Goal: Task Accomplishment & Management: Use online tool/utility

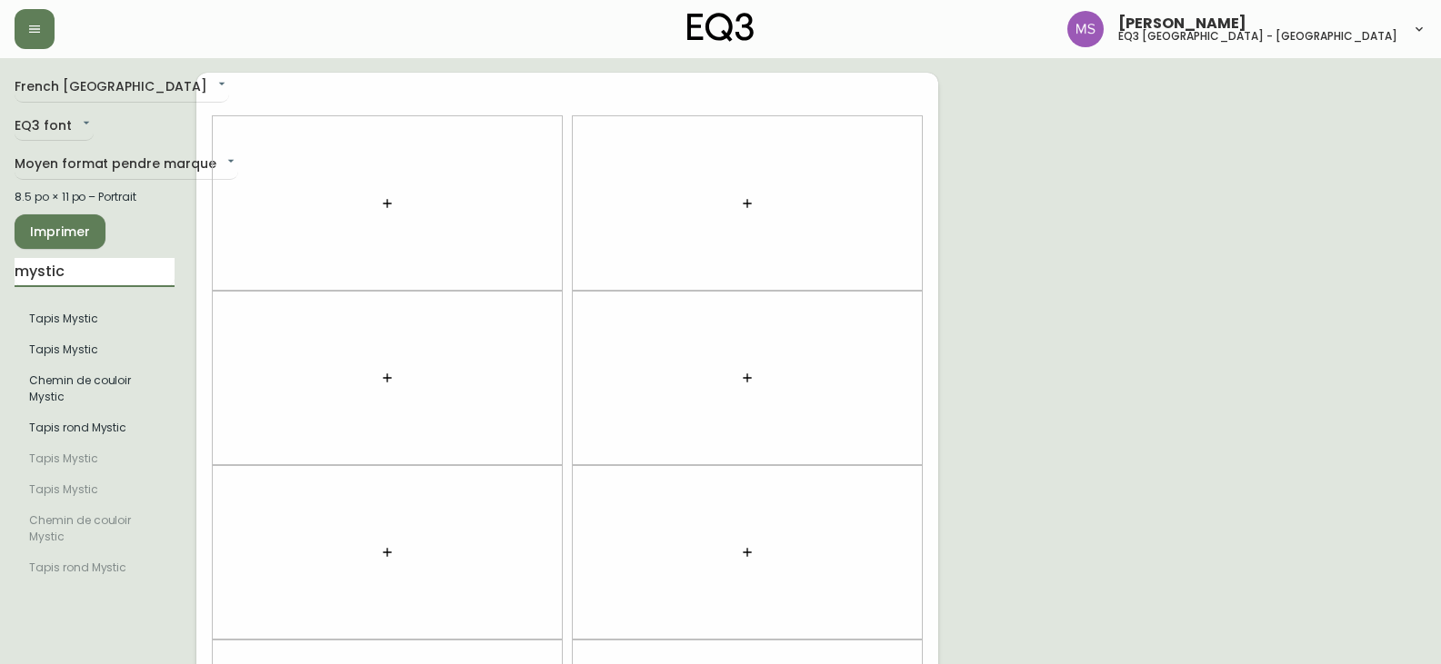
drag, startPoint x: 98, startPoint y: 275, endPoint x: 0, endPoint y: 302, distance: 101.6
click at [0, 302] on main "French Canada fr_CA EQ3 font EQ3 Moyen format pendre marque medium 8.5 po × 11 …" at bounding box center [720, 545] width 1441 height 974
type input "KACIA"
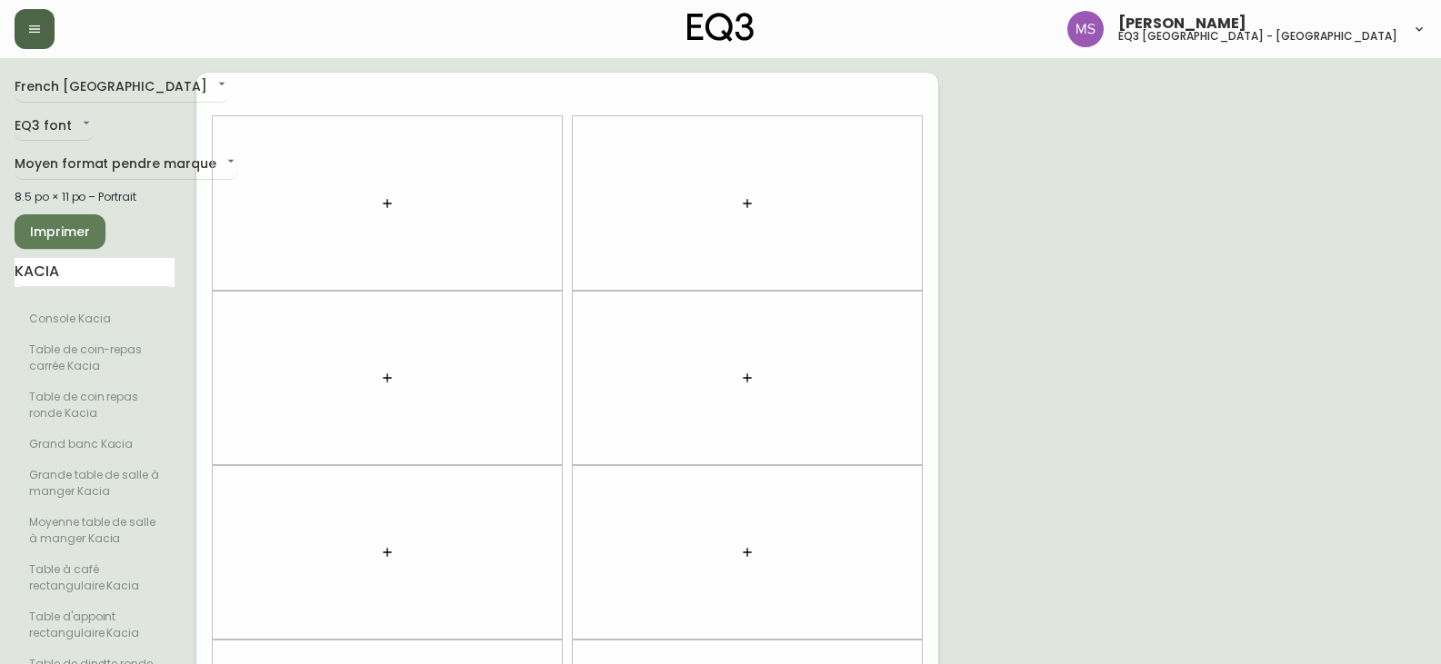
click at [37, 22] on icon "button" at bounding box center [34, 29] width 15 height 15
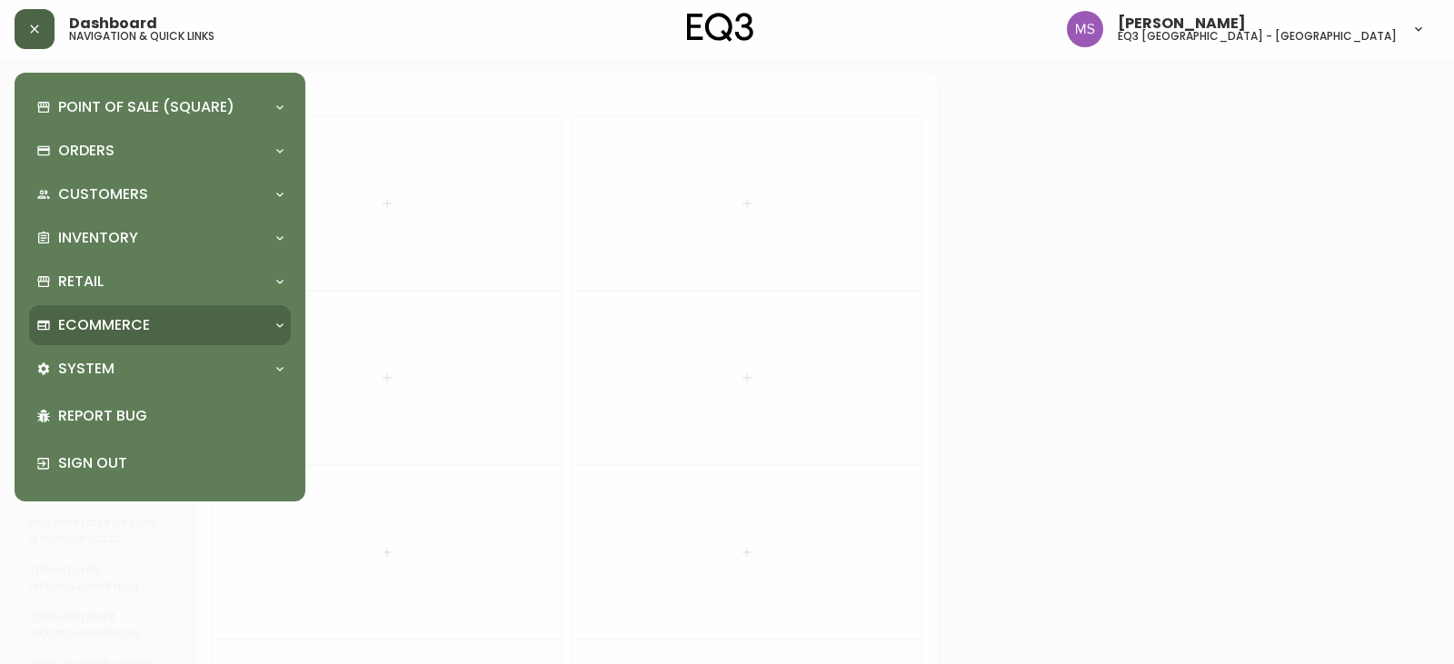
click at [274, 320] on icon at bounding box center [280, 325] width 15 height 15
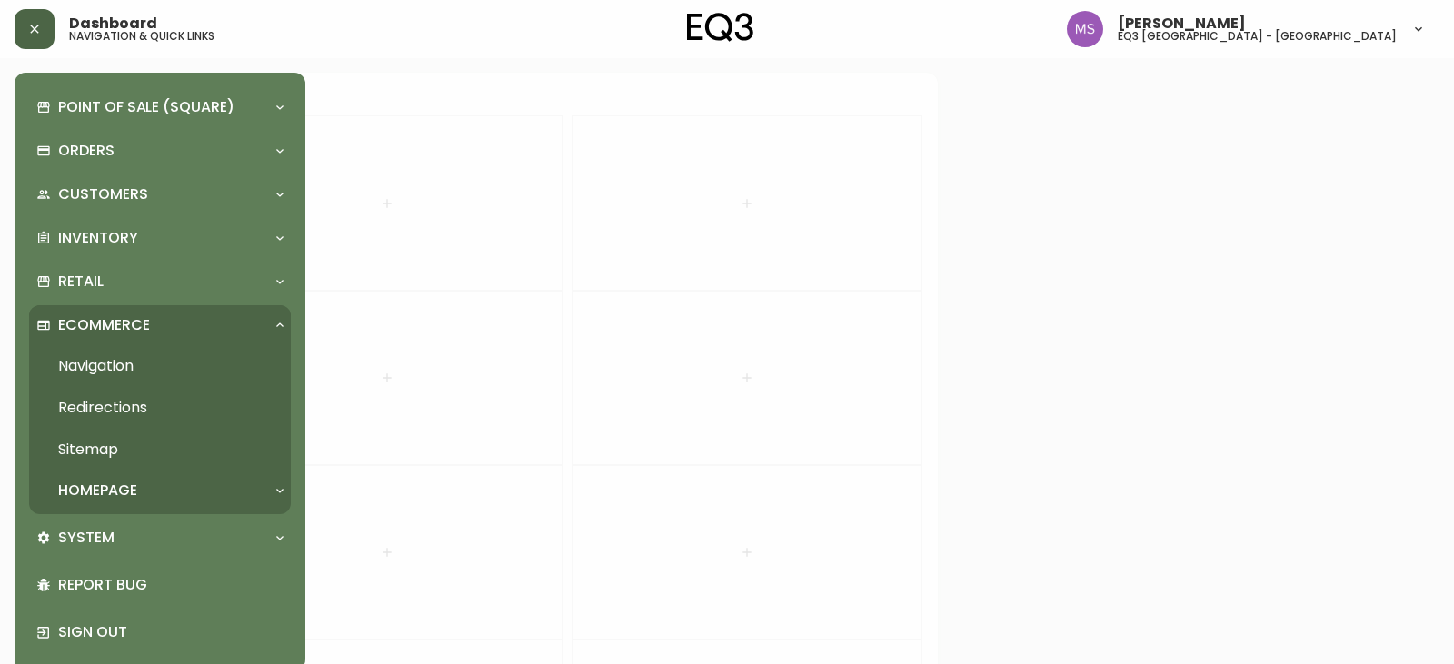
click at [275, 318] on icon at bounding box center [280, 325] width 15 height 15
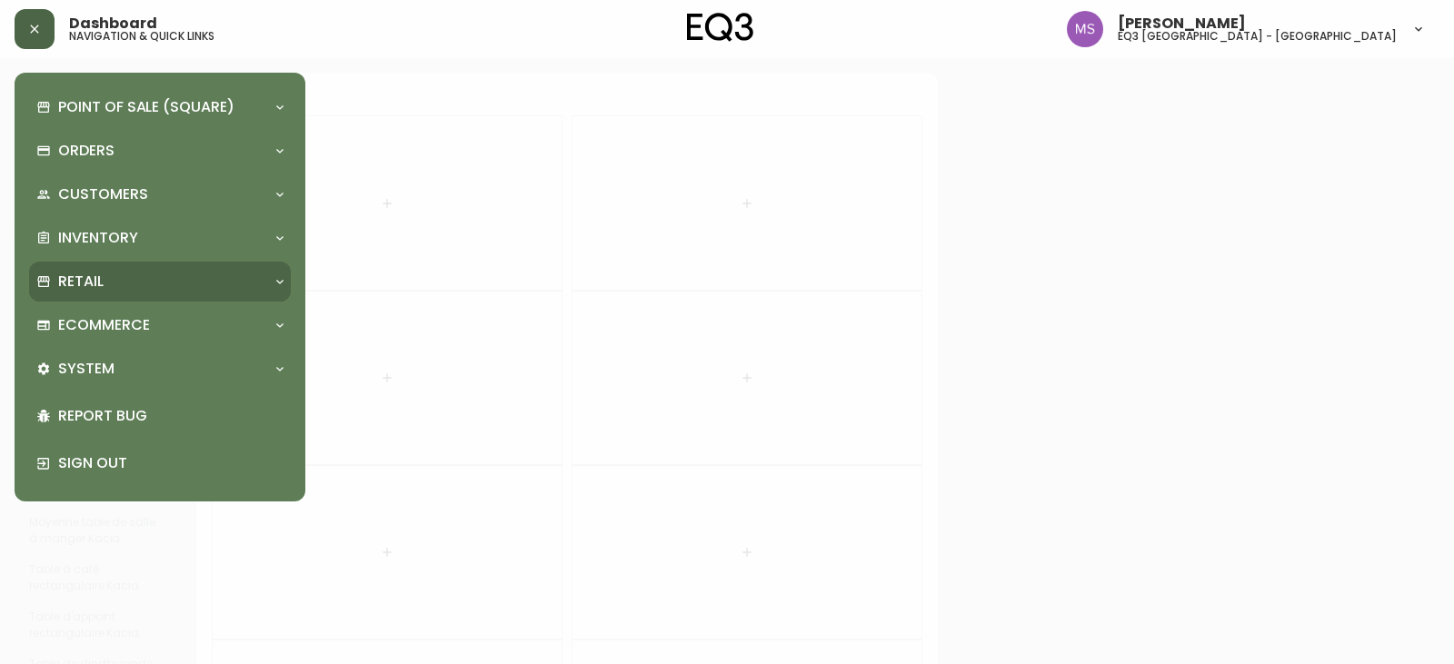
click at [279, 276] on icon at bounding box center [280, 281] width 15 height 15
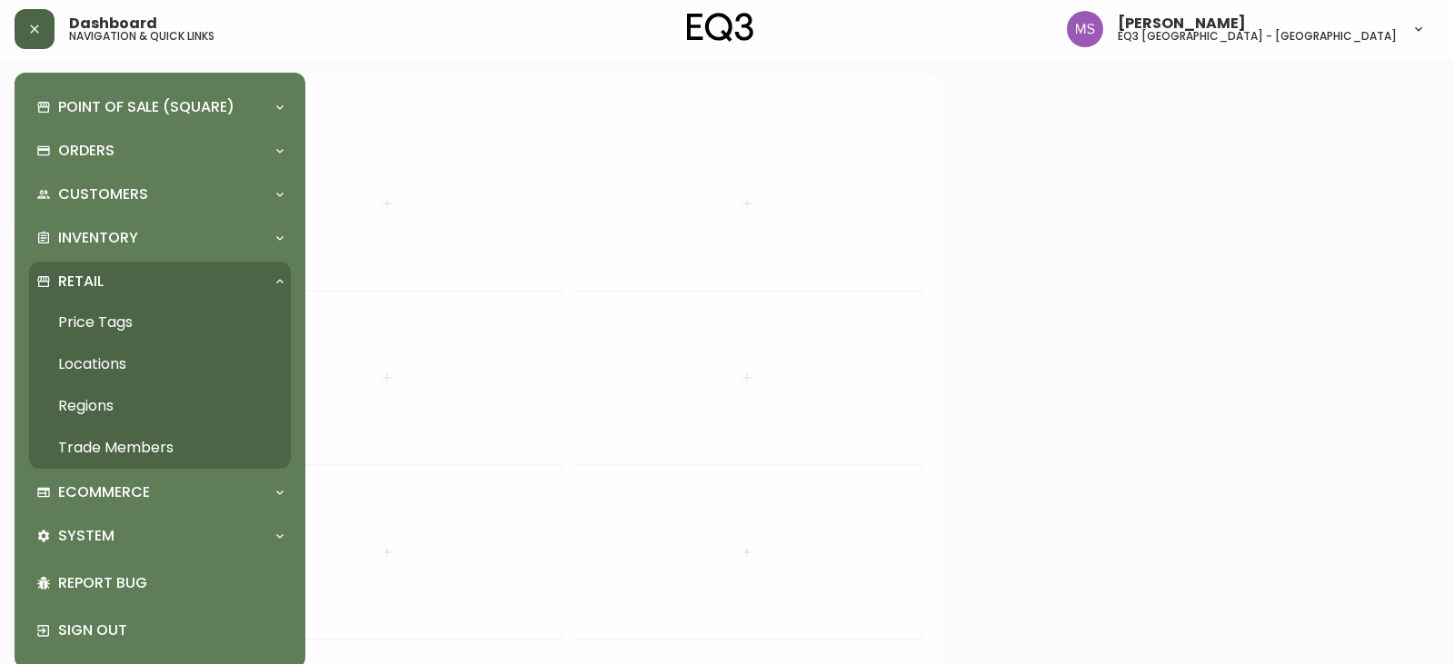
click at [87, 321] on link "Price Tags" at bounding box center [160, 323] width 262 height 42
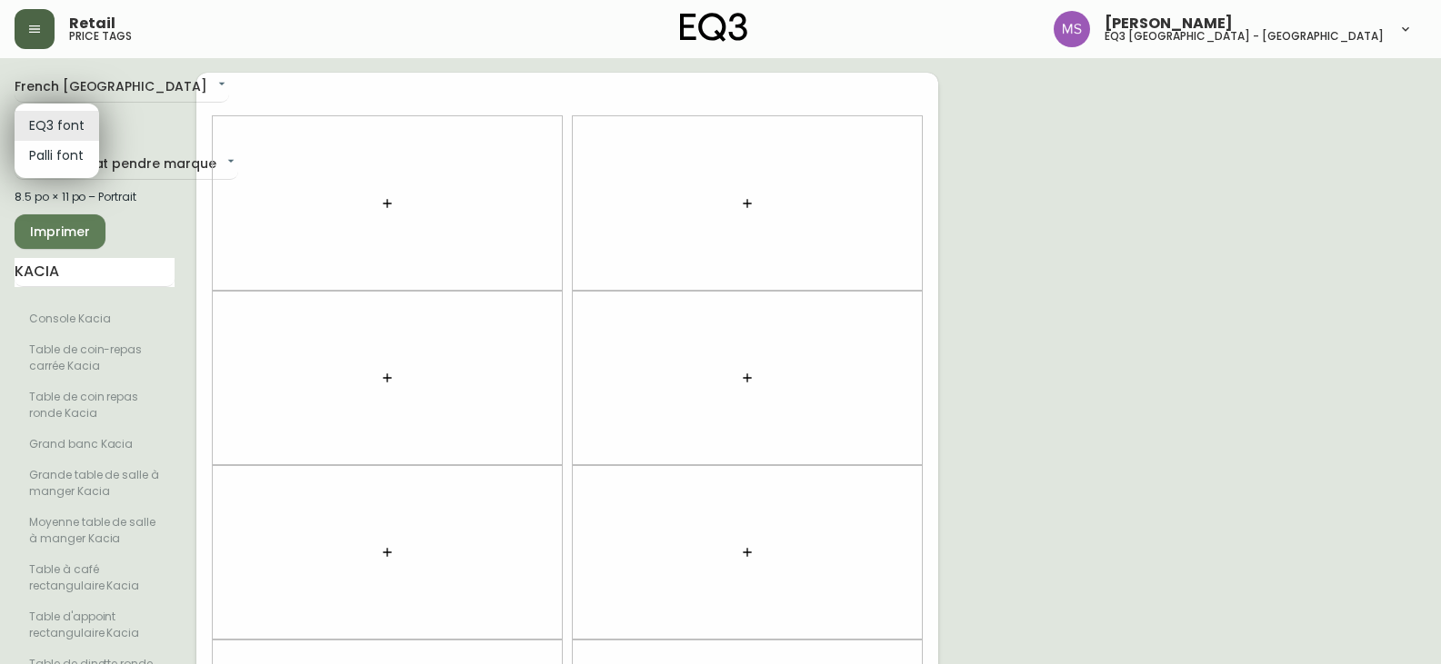
click at [57, 123] on body "Retail price tags [PERSON_NAME] eq3 [GEOGRAPHIC_DATA] - st [PERSON_NAME][GEOGRA…" at bounding box center [720, 516] width 1441 height 1032
click at [57, 123] on li "EQ3 font" at bounding box center [57, 126] width 85 height 30
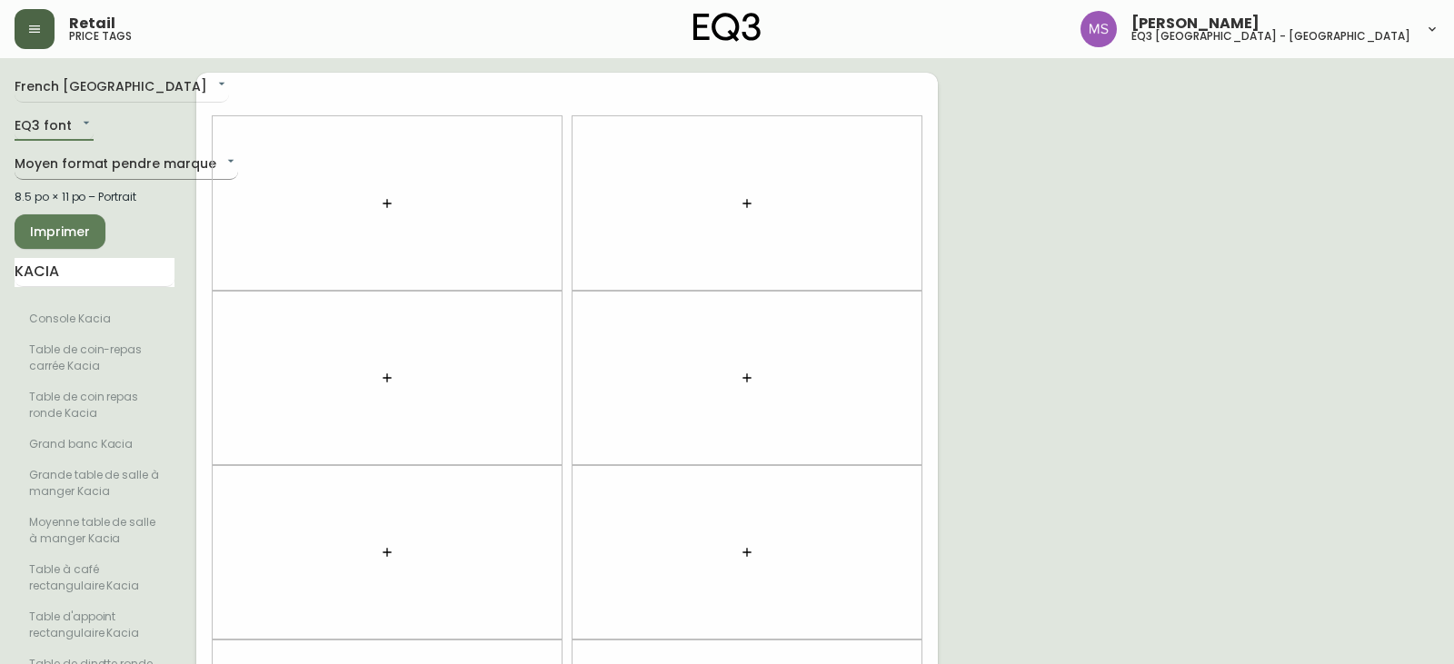
click at [55, 165] on body "Retail price tags [PERSON_NAME] eq3 [GEOGRAPHIC_DATA] - st [PERSON_NAME][GEOGRA…" at bounding box center [727, 516] width 1454 height 1032
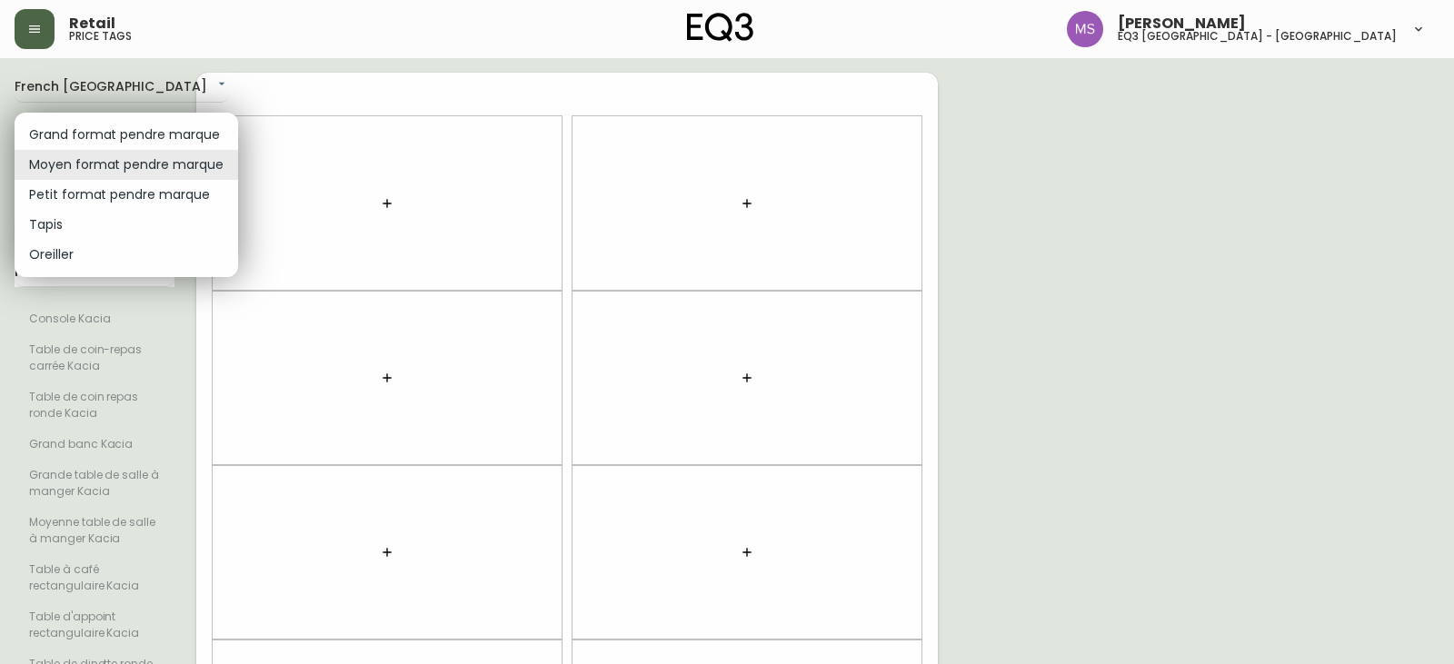
click at [55, 165] on li "Moyen format pendre marque" at bounding box center [127, 165] width 224 height 30
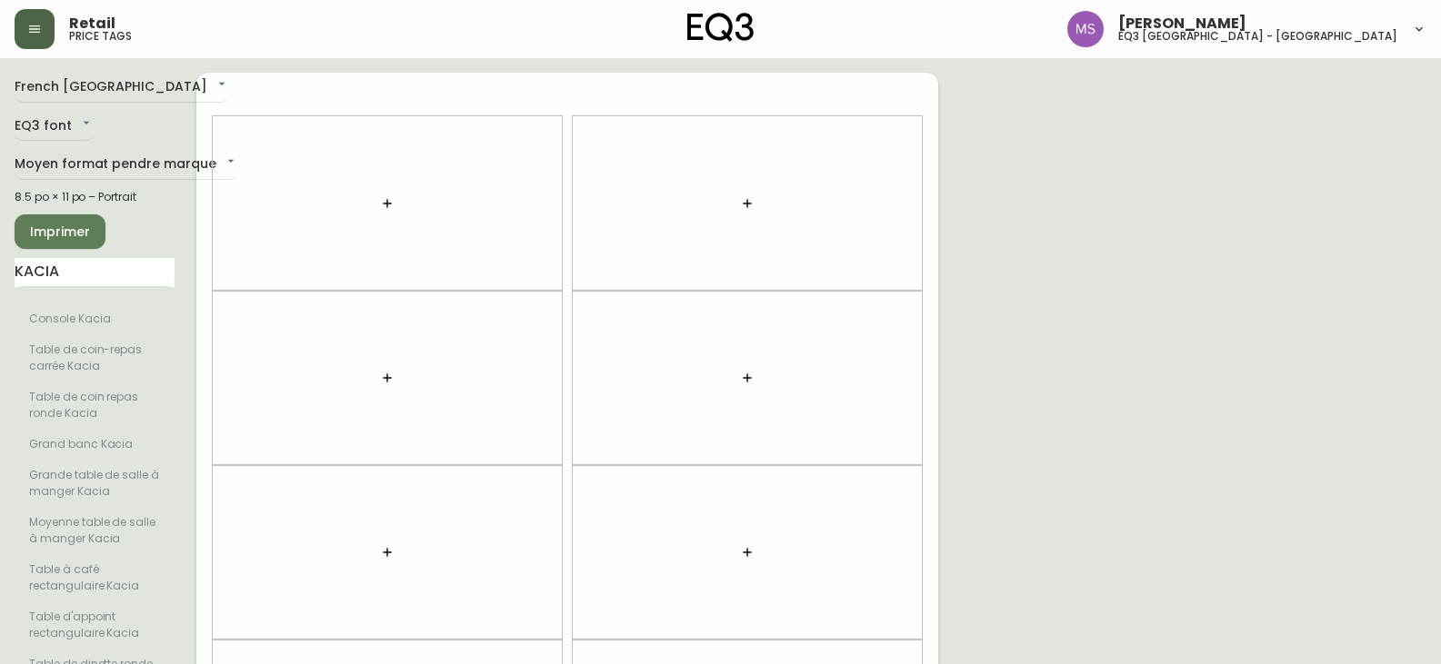
click at [1396, 110] on div "French Canada fr_CA EQ3 font EQ3 Moyen format pendre marque medium 8.5 po × 11 …" at bounding box center [720, 553] width 1411 height 960
click at [120, 165] on body "Retail price tags [PERSON_NAME] eq3 [GEOGRAPHIC_DATA] - st [PERSON_NAME][GEOGRA…" at bounding box center [720, 516] width 1441 height 1032
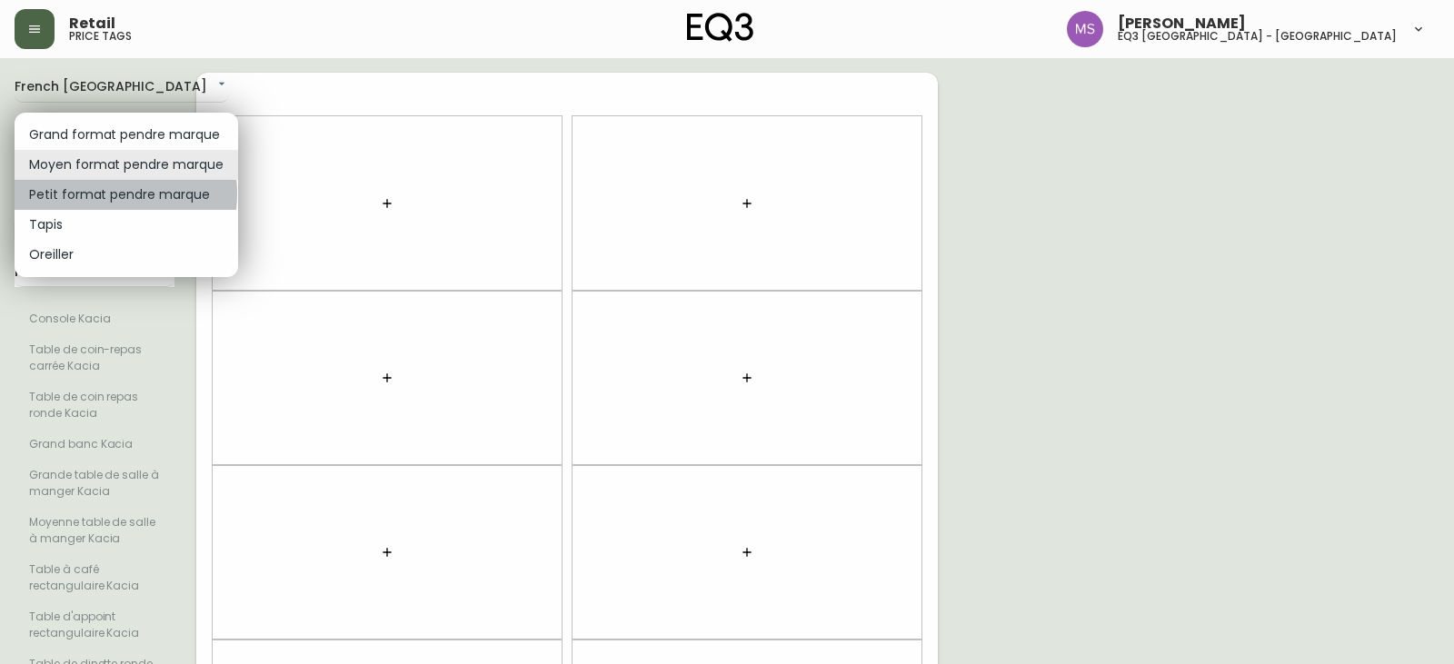
click at [105, 194] on li "Petit format pendre marque" at bounding box center [127, 195] width 224 height 30
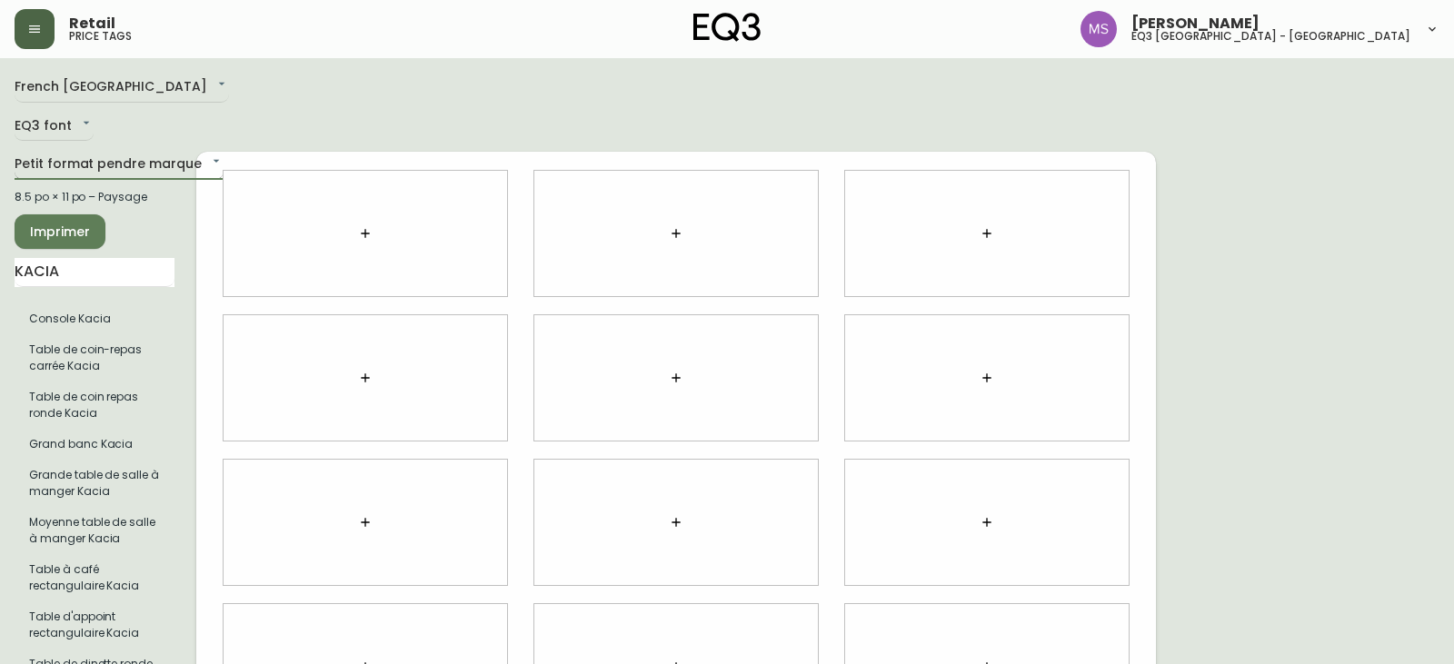
click at [125, 153] on body "Retail price tags [PERSON_NAME] eq3 [GEOGRAPHIC_DATA] - st [PERSON_NAME][GEOGRA…" at bounding box center [727, 486] width 1454 height 972
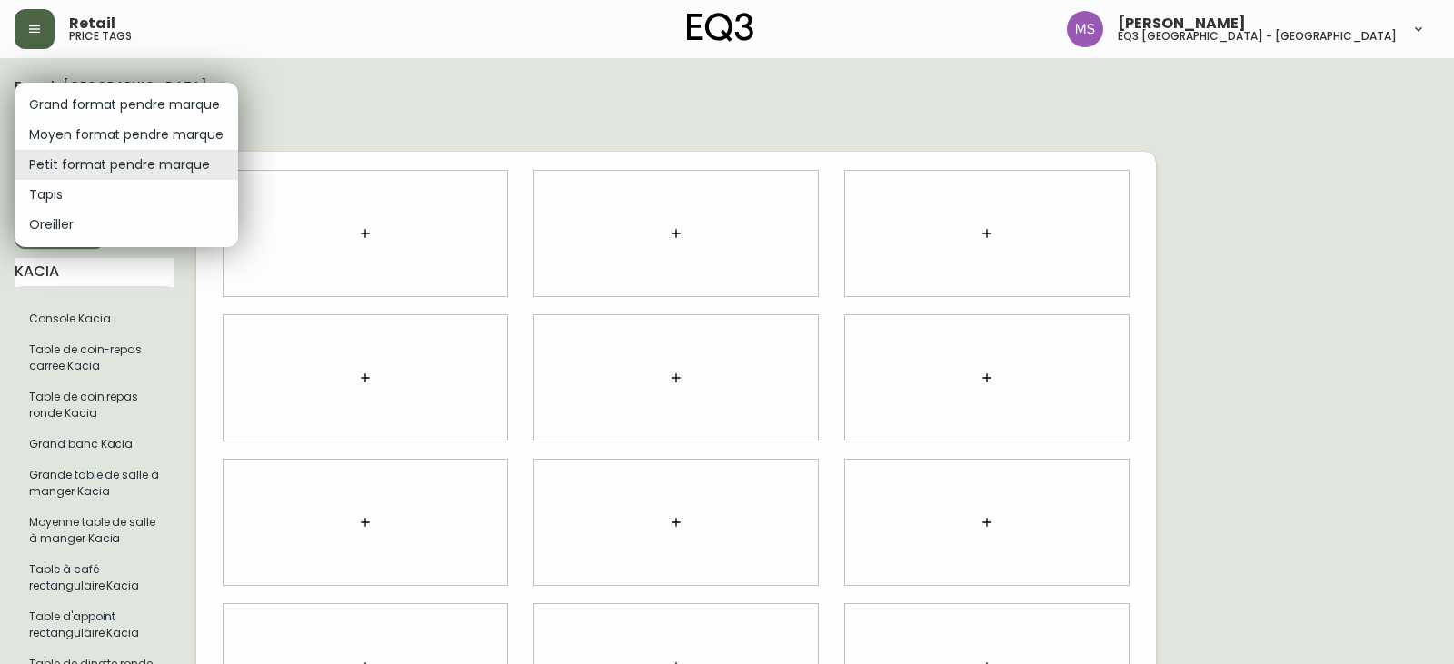
click at [124, 159] on li "Petit format pendre marque" at bounding box center [127, 165] width 224 height 30
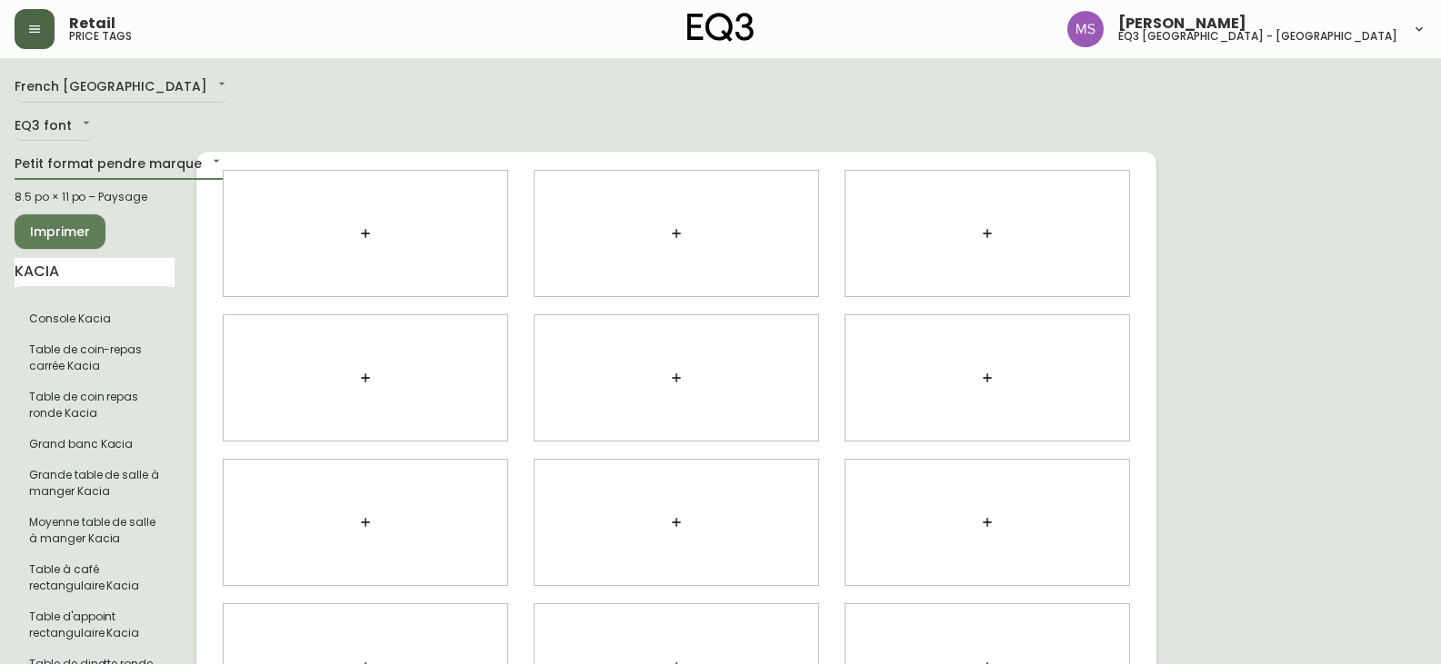
click at [359, 226] on icon "button" at bounding box center [365, 233] width 15 height 15
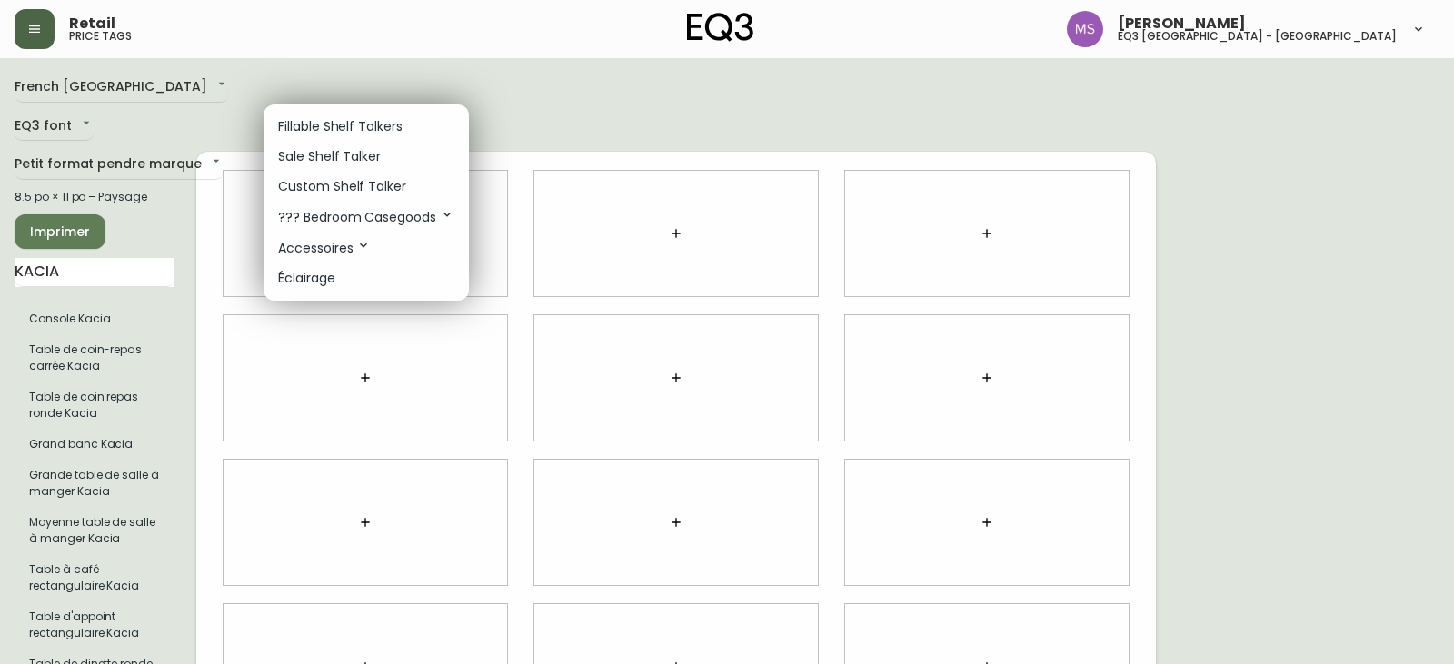
drag, startPoint x: 304, startPoint y: 88, endPoint x: 204, endPoint y: 136, distance: 111.0
click at [303, 88] on div at bounding box center [727, 332] width 1454 height 664
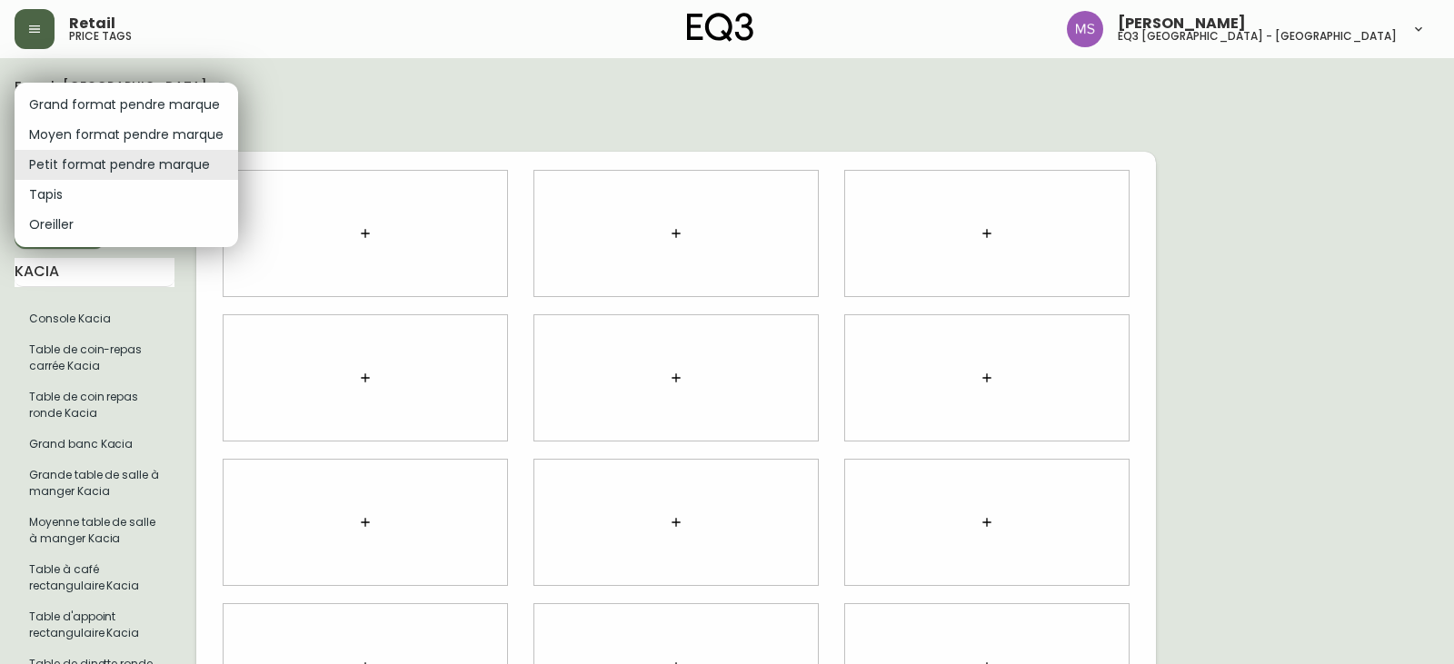
click at [123, 159] on body "Retail price tags [PERSON_NAME] eq3 [GEOGRAPHIC_DATA] - st [PERSON_NAME][GEOGRA…" at bounding box center [727, 486] width 1454 height 972
click at [120, 135] on li "Moyen format pendre marque" at bounding box center [127, 135] width 224 height 30
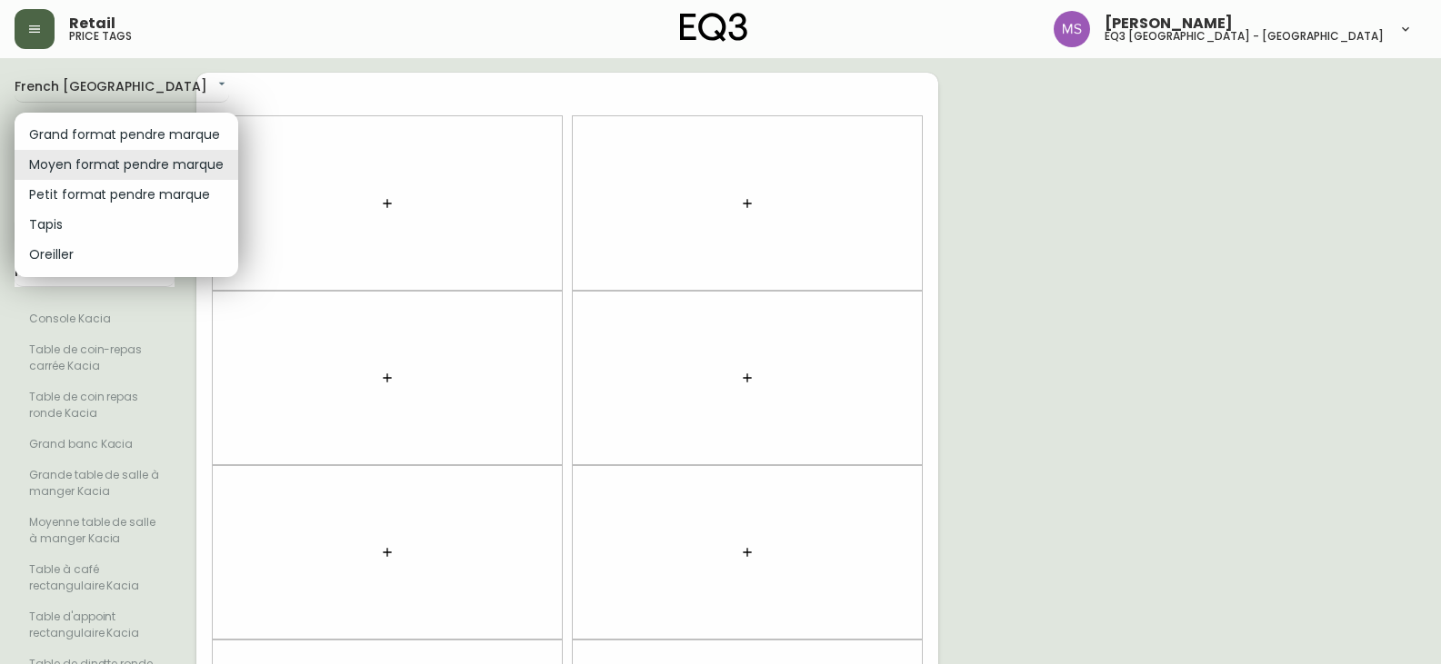
click at [155, 165] on body "Retail price tags [PERSON_NAME] eq3 [GEOGRAPHIC_DATA] - st [PERSON_NAME][GEOGRA…" at bounding box center [720, 516] width 1441 height 1032
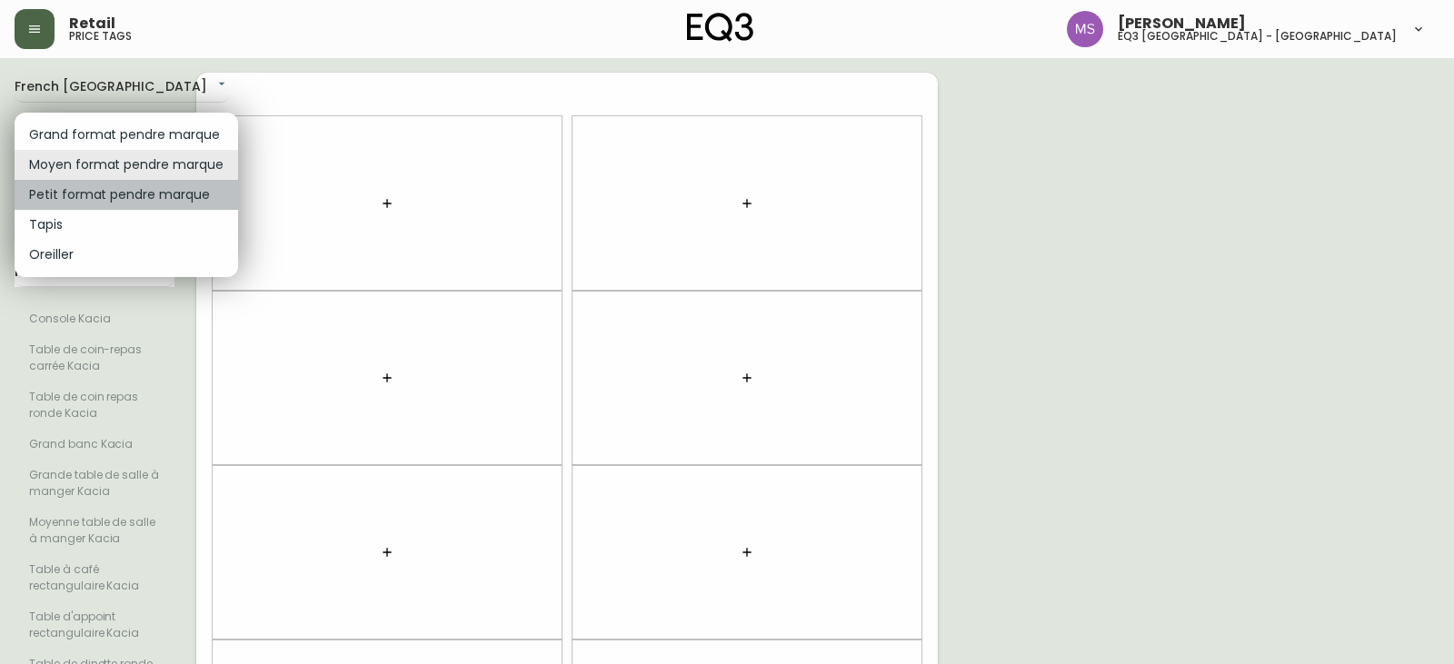
click at [147, 187] on li "Petit format pendre marque" at bounding box center [127, 195] width 224 height 30
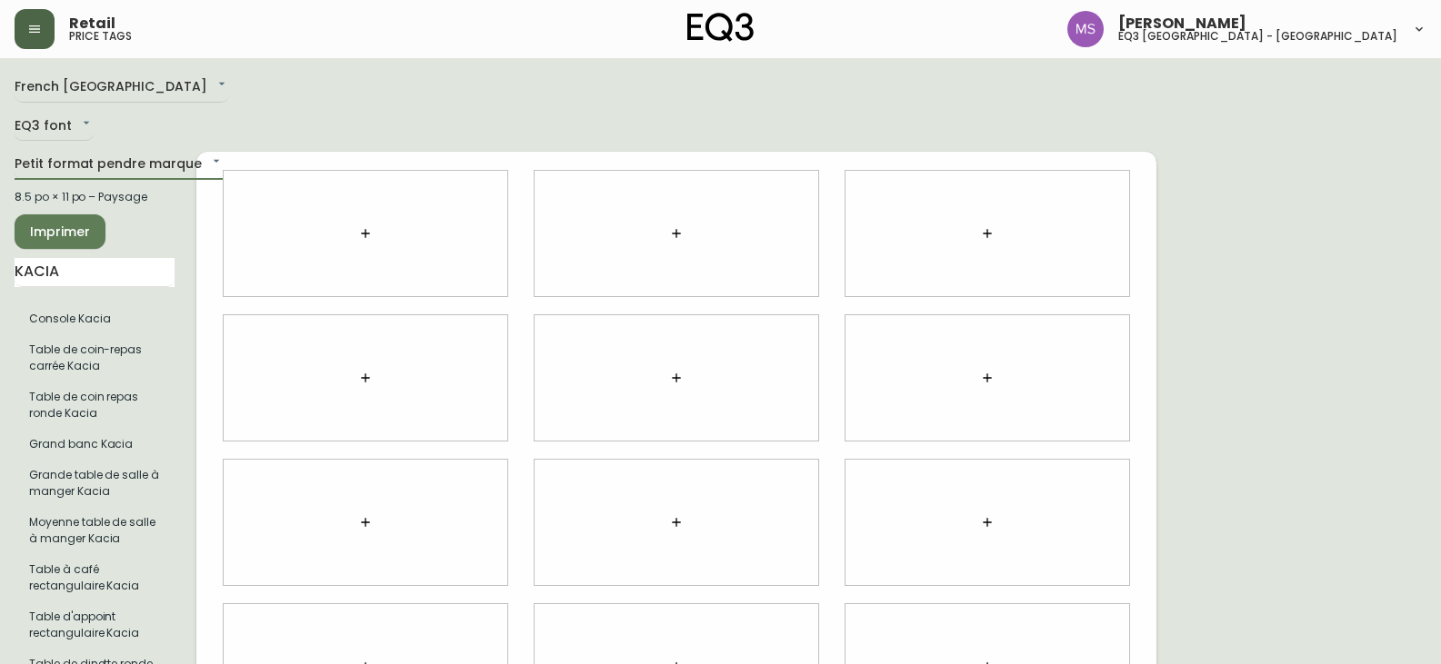
click at [360, 226] on icon "button" at bounding box center [365, 233] width 15 height 15
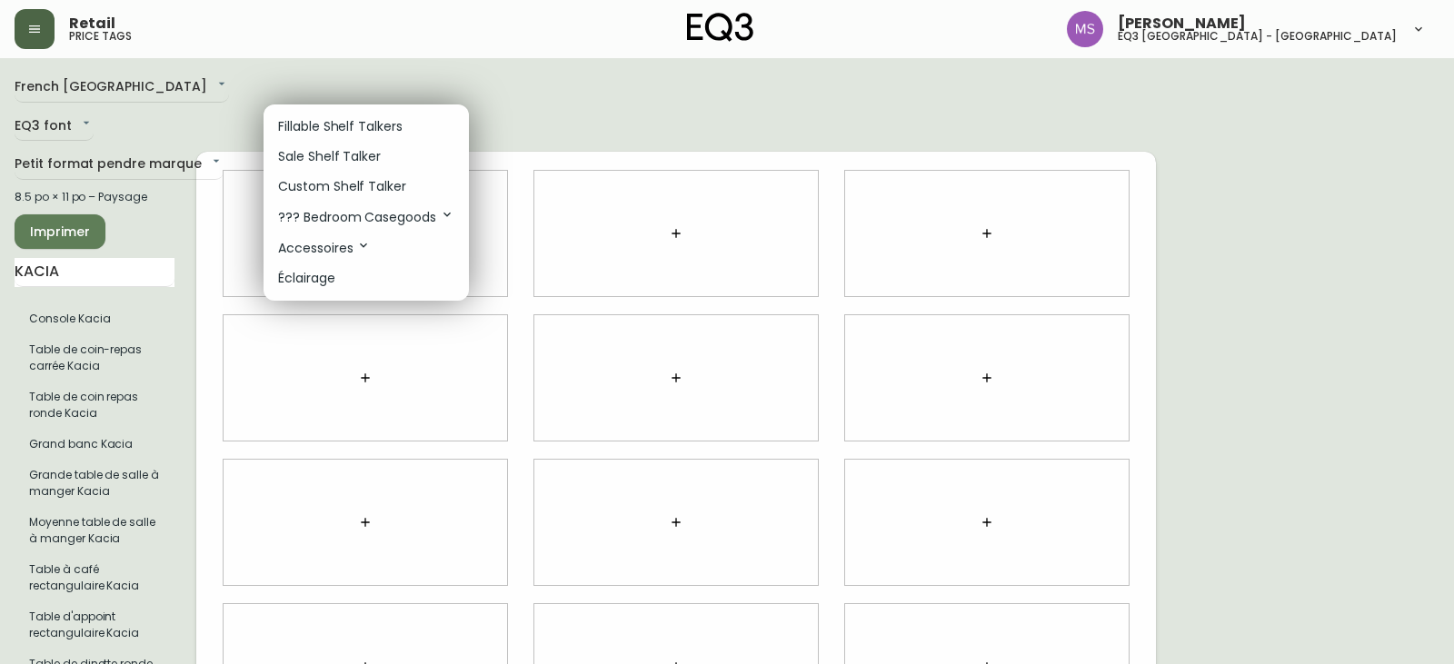
click at [448, 214] on icon at bounding box center [447, 215] width 7 height 5
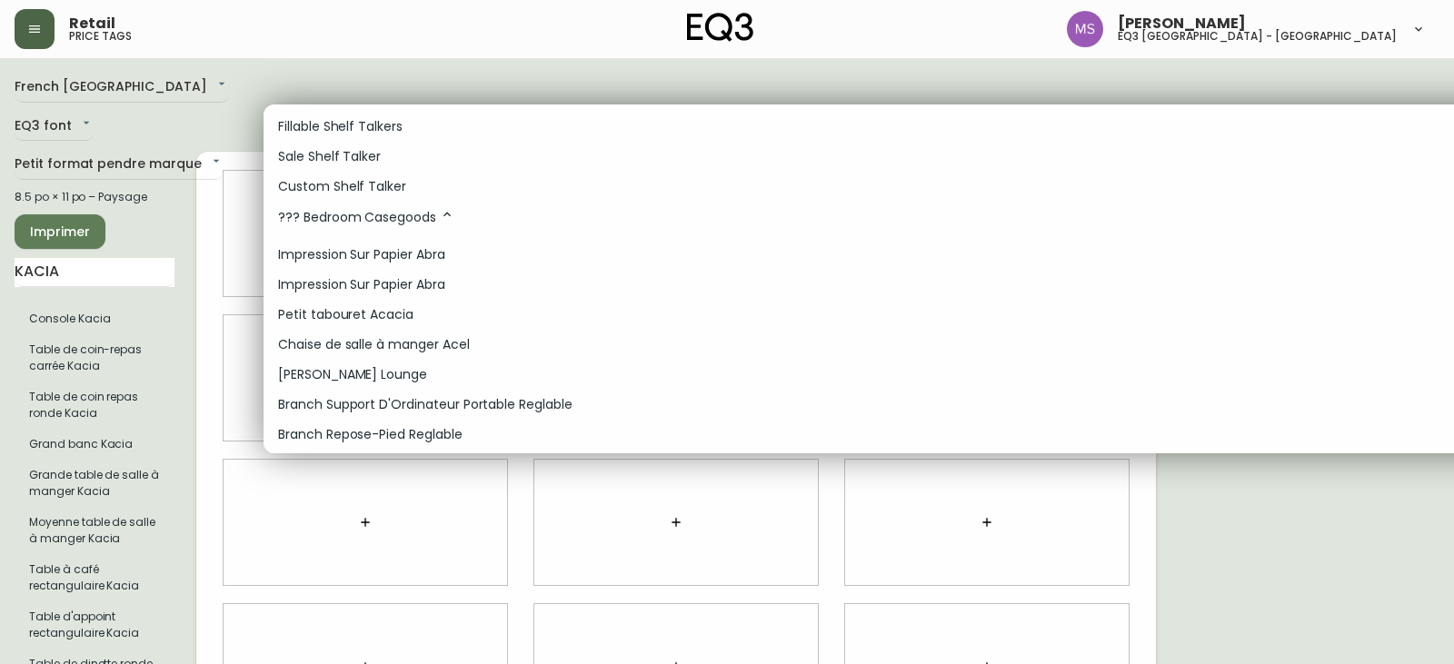
click at [447, 214] on icon at bounding box center [447, 214] width 7 height 5
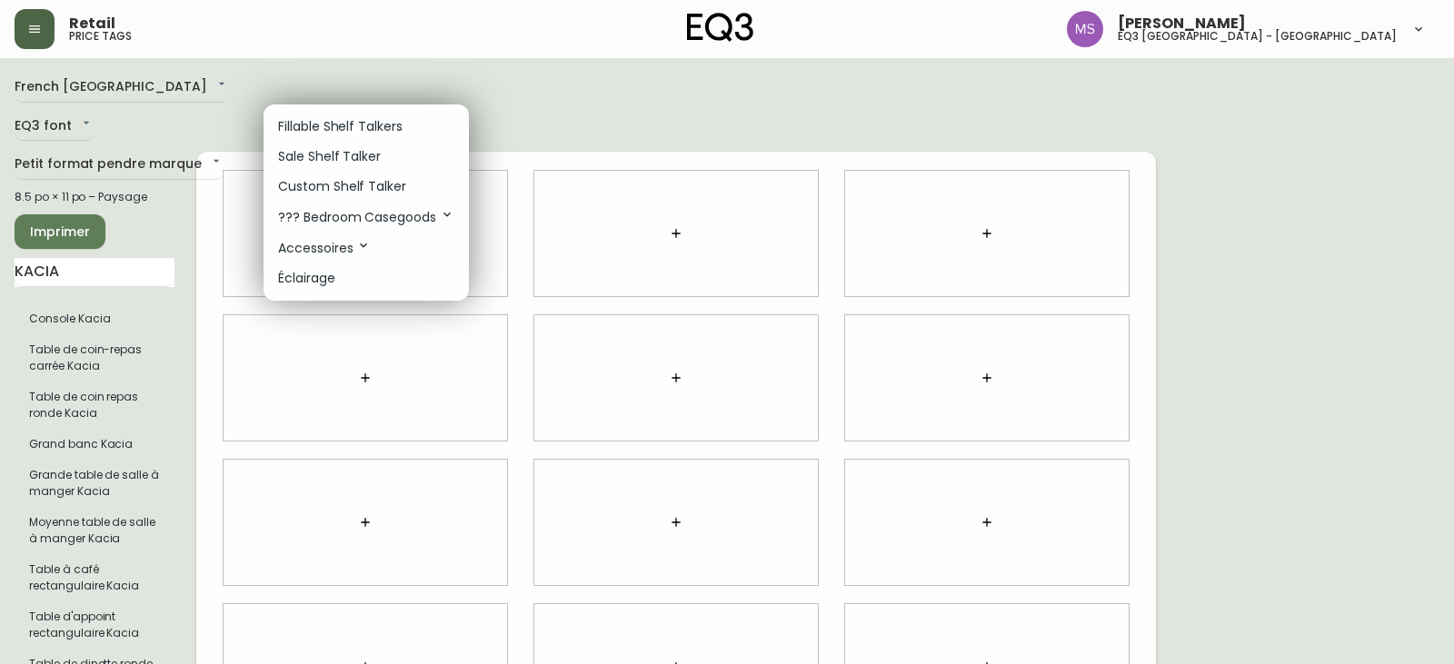
click at [360, 70] on div at bounding box center [727, 332] width 1454 height 664
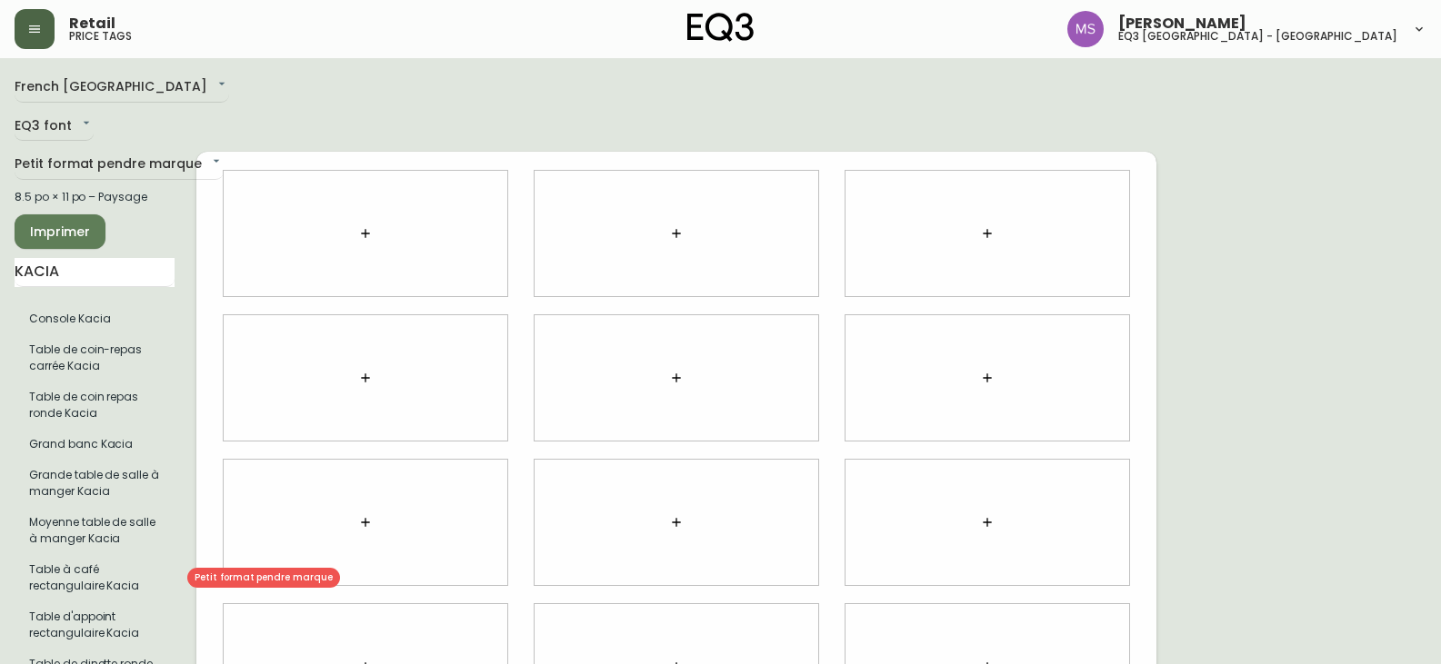
scroll to position [292, 0]
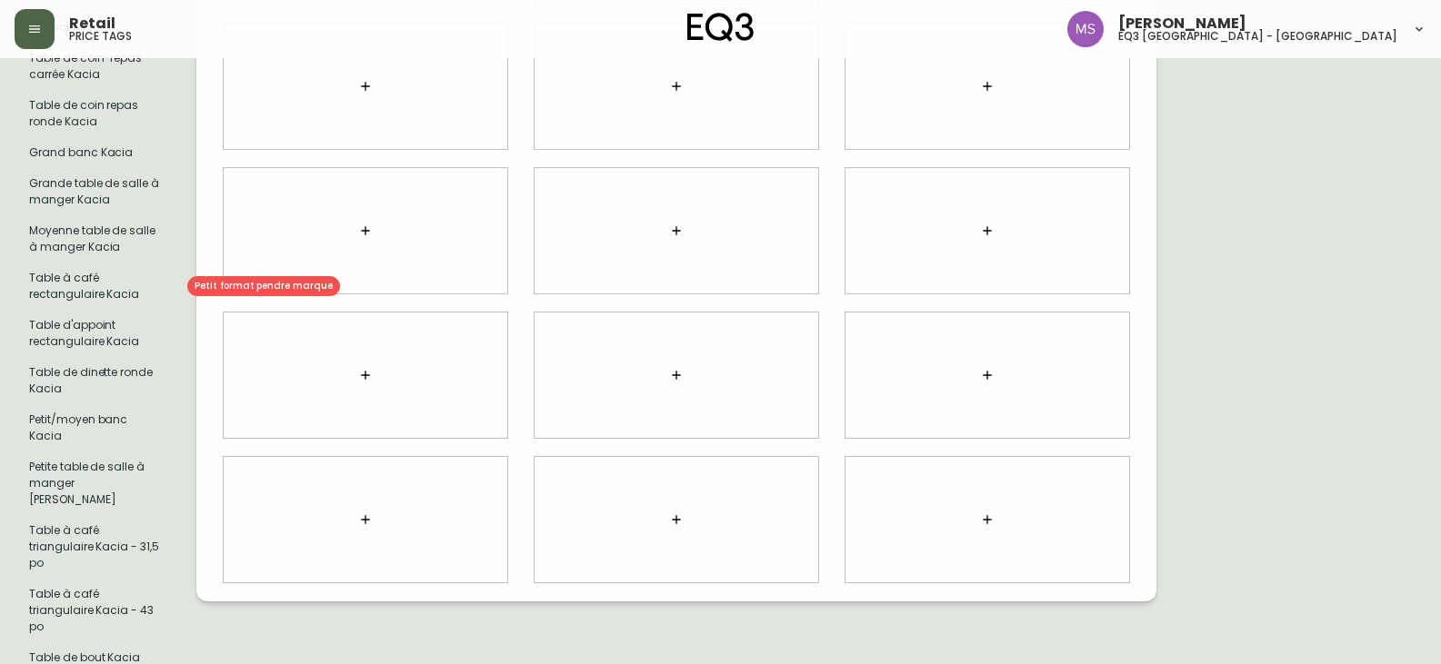
click at [80, 304] on li "Table à café rectangulaire Kacia" at bounding box center [95, 286] width 160 height 47
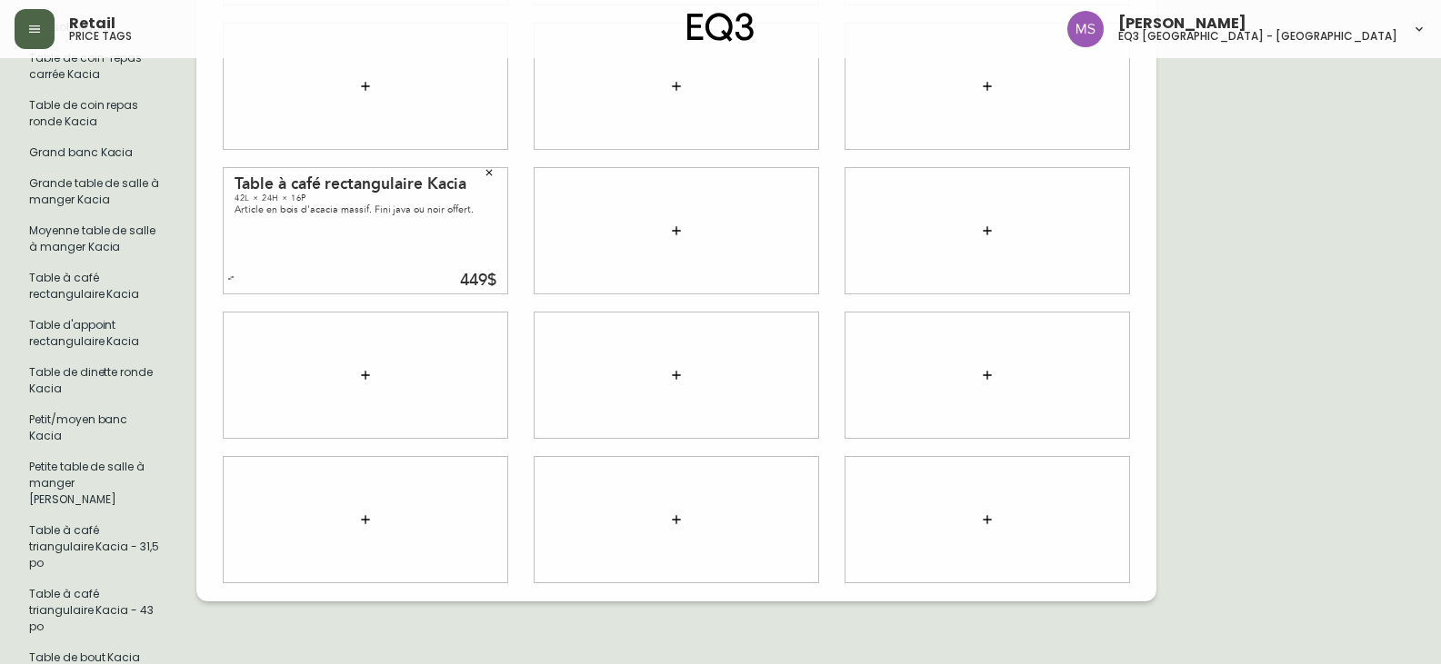
scroll to position [0, 0]
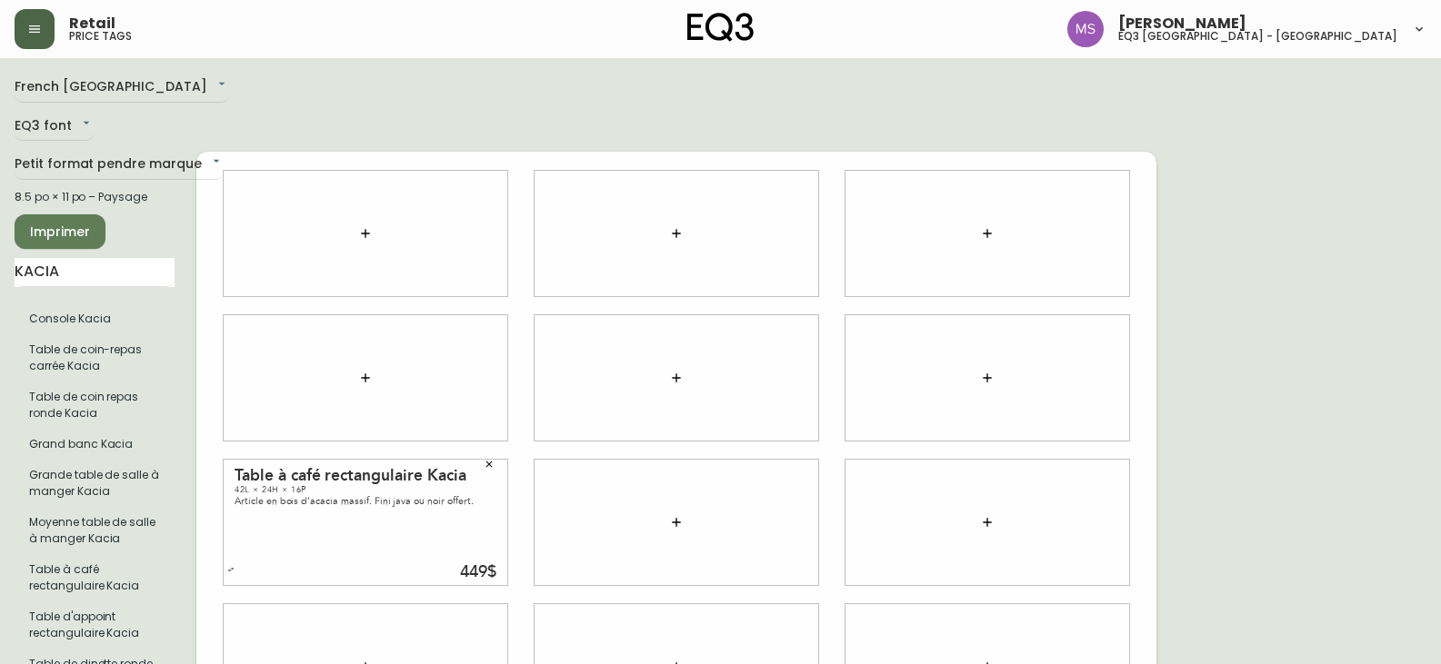
click at [468, 528] on div "Table à café rectangulaire Kacia 42L × 24H × 16P Article en bois d'acacia massi…" at bounding box center [366, 522] width 284 height 125
click at [489, 459] on icon "button" at bounding box center [489, 464] width 11 height 11
click at [134, 157] on body "Retail price tags [PERSON_NAME] eq3 [GEOGRAPHIC_DATA] - st [PERSON_NAME][GEOGRA…" at bounding box center [720, 486] width 1441 height 972
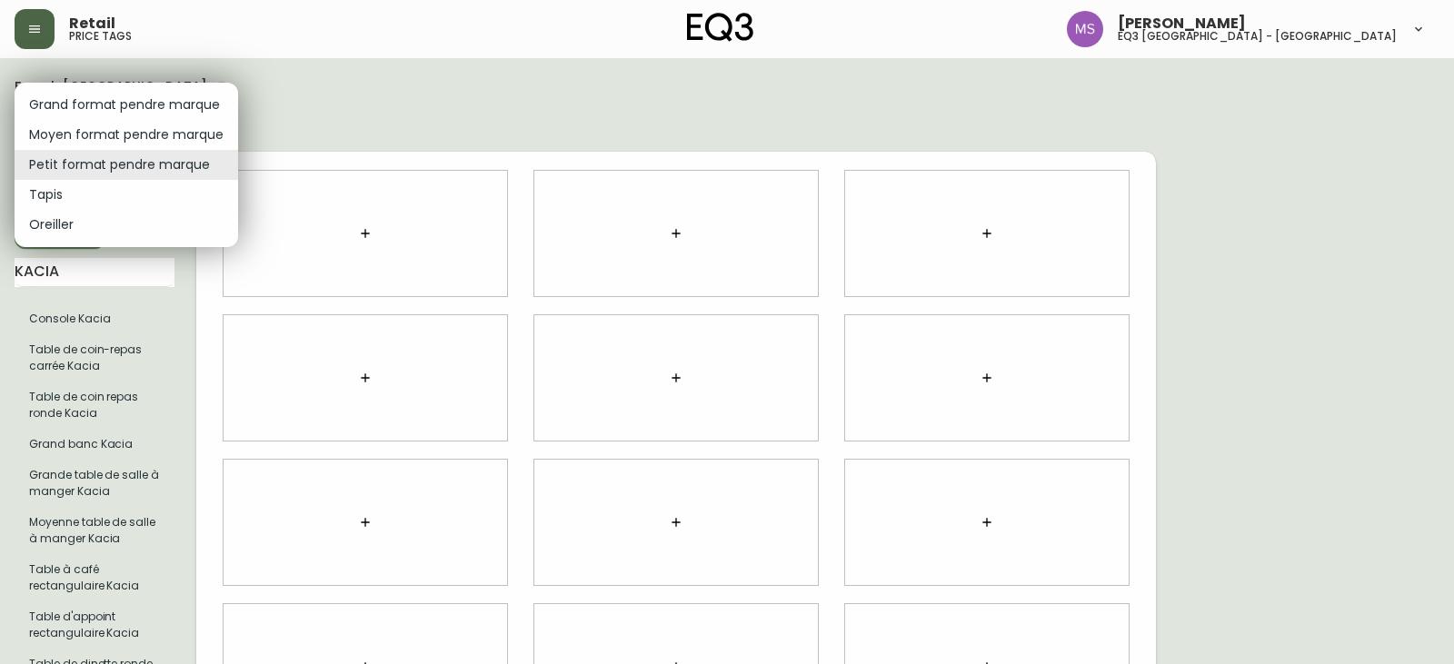
click at [140, 135] on li "Moyen format pendre marque" at bounding box center [127, 135] width 224 height 30
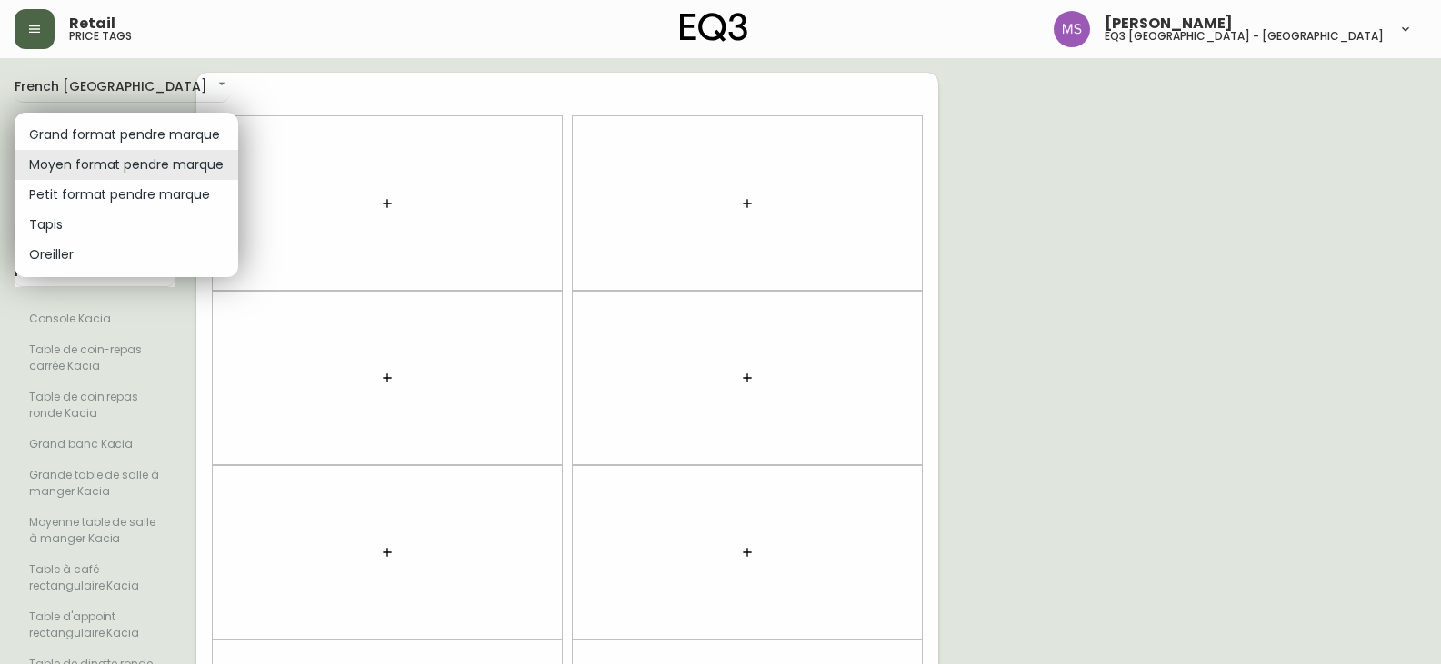
click at [127, 152] on body "Retail price tags [PERSON_NAME] eq3 [GEOGRAPHIC_DATA] - st [PERSON_NAME][GEOGRA…" at bounding box center [720, 516] width 1441 height 1032
click at [121, 200] on li "Petit format pendre marque" at bounding box center [127, 195] width 224 height 30
type input "small"
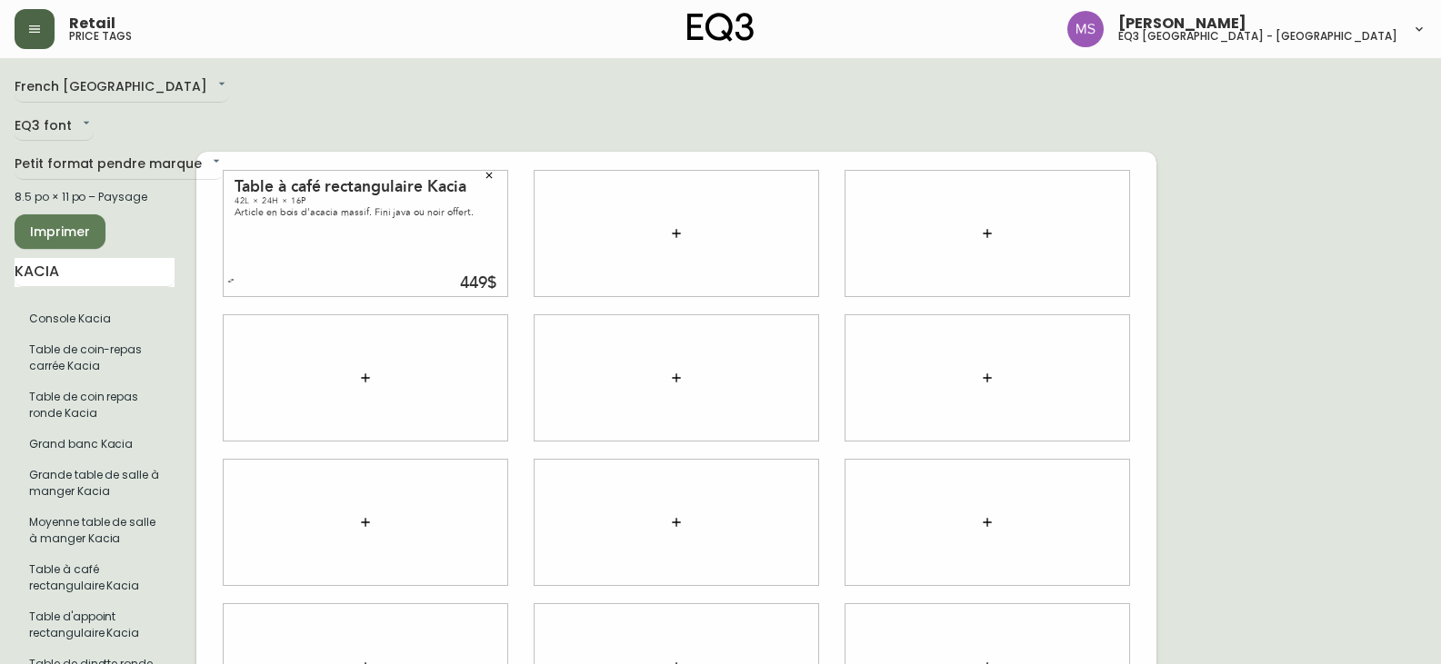
click at [1388, 252] on div "French Canada fr_CA EQ3 font EQ3 Petit format pendre marque small 8.5 po × 11 p…" at bounding box center [720, 523] width 1411 height 900
click at [1418, 111] on div "French Canada fr_CA EQ3 font EQ3 Petit format pendre marque small 8.5 po × 11 p…" at bounding box center [720, 523] width 1411 height 900
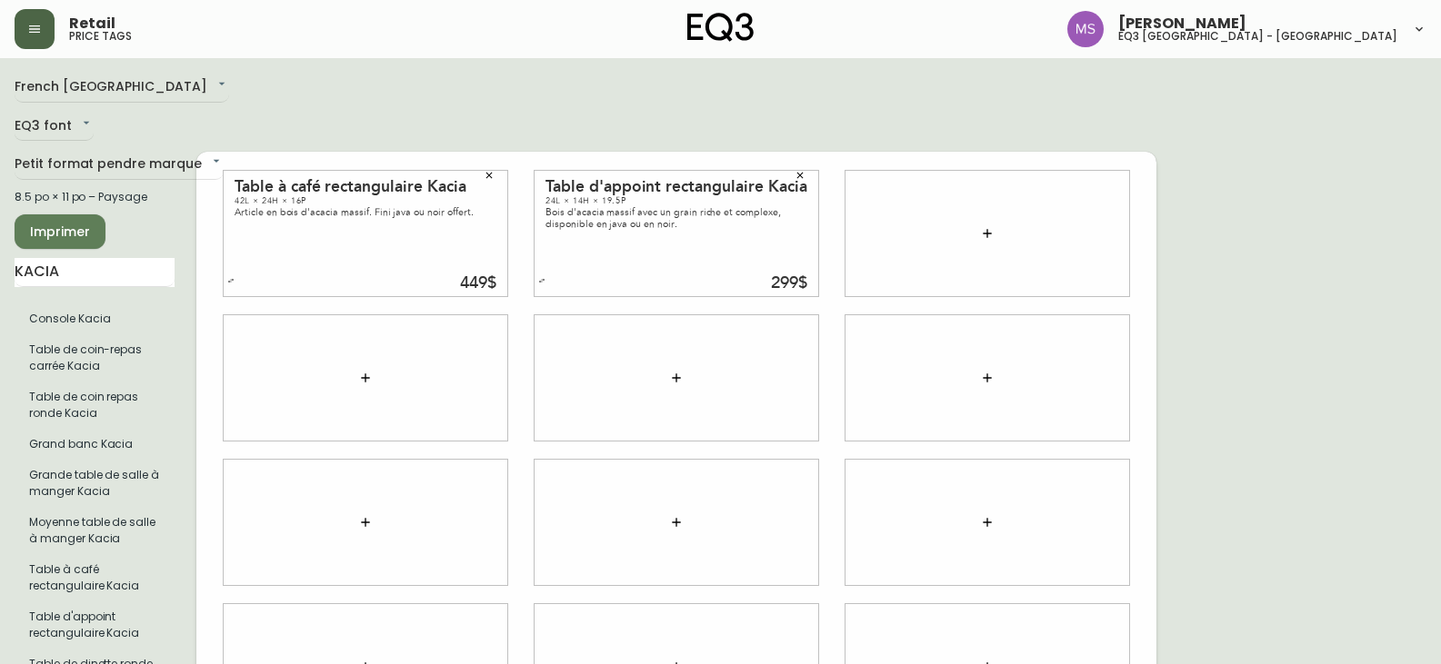
drag, startPoint x: 1410, startPoint y: 205, endPoint x: 1303, endPoint y: 221, distance: 107.5
click at [1410, 205] on div "French Canada fr_CA EQ3 font EQ3 Petit format pendre marque small 8.5 po × 11 p…" at bounding box center [720, 523] width 1411 height 900
click at [1410, 190] on div "French Canada fr_CA EQ3 font EQ3 Petit format pendre marque small 8.5 po × 11 p…" at bounding box center [720, 523] width 1411 height 900
click at [1424, 189] on div "French Canada fr_CA EQ3 font EQ3 Petit format pendre marque small 8.5 po × 11 p…" at bounding box center [720, 523] width 1411 height 900
drag, startPoint x: 71, startPoint y: 274, endPoint x: 0, endPoint y: 290, distance: 72.8
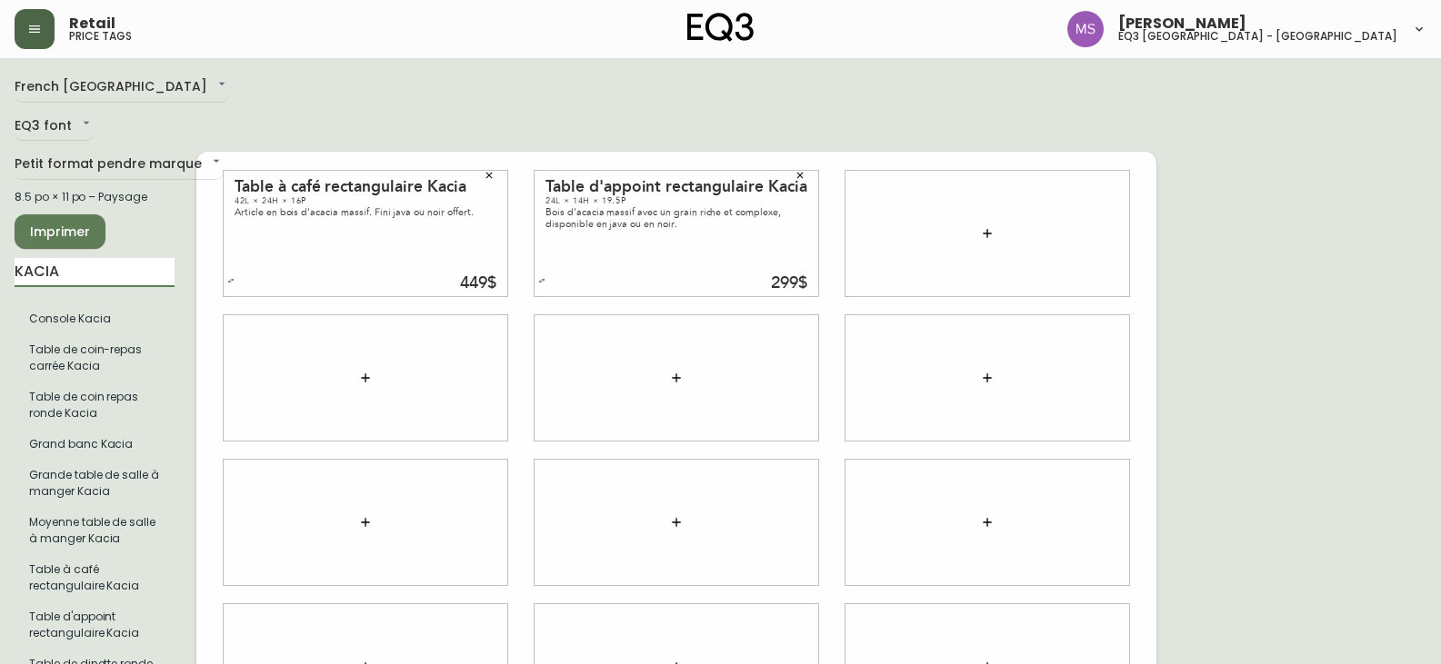
click at [0, 290] on main "French Canada fr_CA EQ3 font EQ3 Petit format pendre marque small 8.5 po × 11 p…" at bounding box center [720, 515] width 1441 height 914
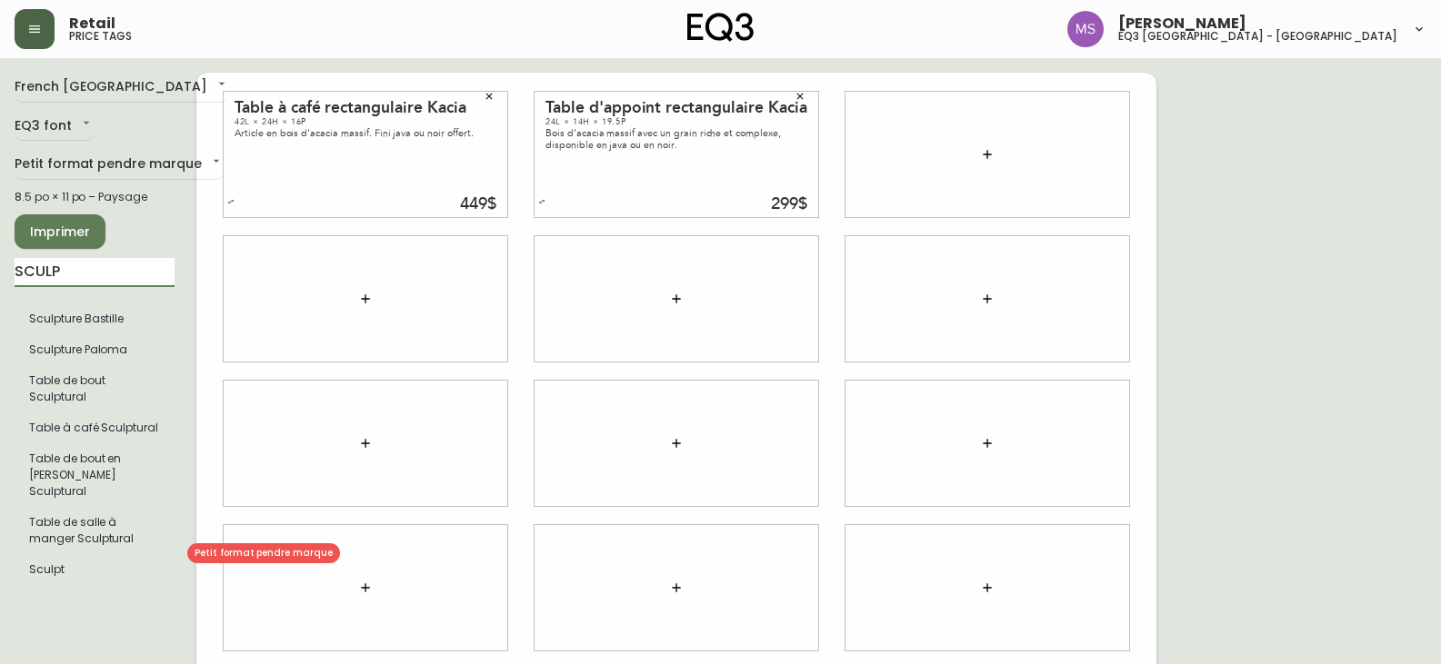
type input "SCULP"
click at [54, 568] on li "Sculpt" at bounding box center [95, 569] width 160 height 31
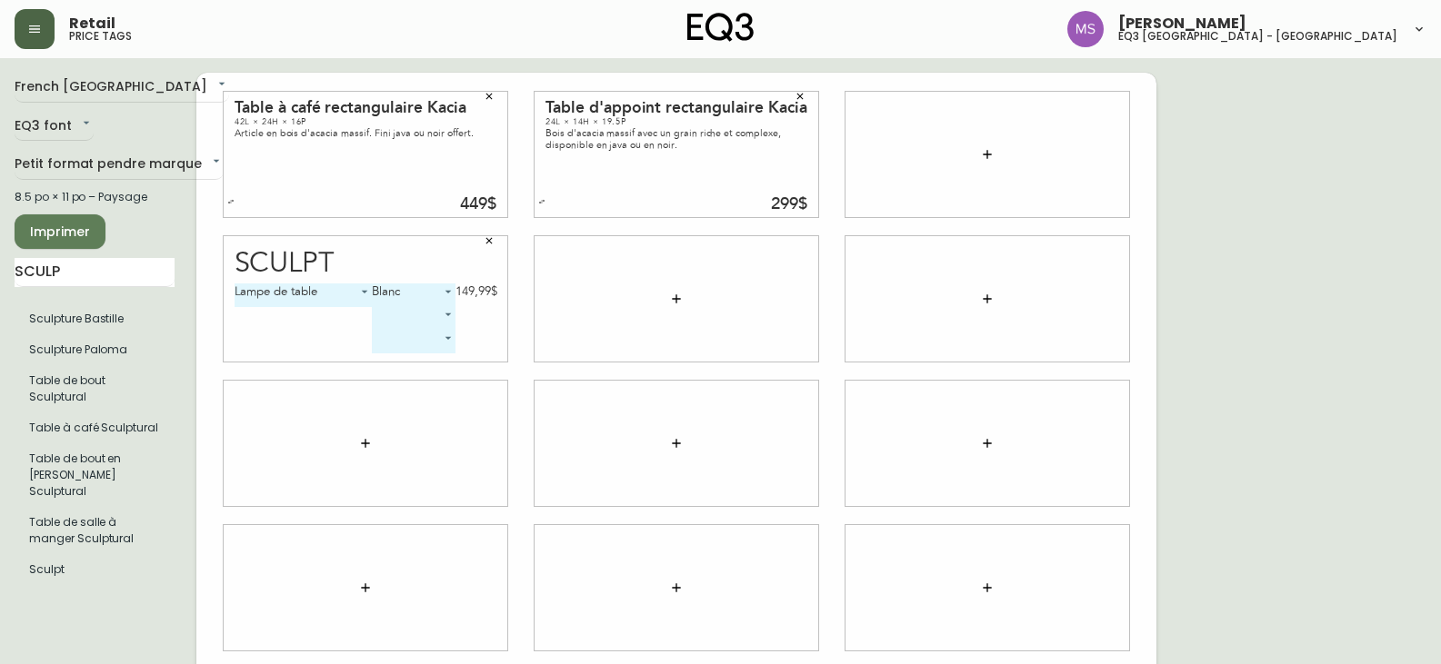
click at [1181, 366] on div "French Canada fr_CA EQ3 font EQ3 Petit format pendre marque small 8.5 po × 11 p…" at bounding box center [720, 444] width 1411 height 742
drag, startPoint x: 453, startPoint y: 265, endPoint x: 1020, endPoint y: 180, distance: 573.5
click at [1020, 180] on div "Table à café rectangulaire Kacia 42L × 24H × 16P Article en bois d'acacia massi…" at bounding box center [676, 444] width 960 height 742
drag, startPoint x: 1241, startPoint y: 196, endPoint x: 1061, endPoint y: 246, distance: 187.6
click at [1242, 196] on div "French Canada fr_CA EQ3 font EQ3 Petit format pendre marque small 8.5 po × 11 p…" at bounding box center [720, 444] width 1411 height 742
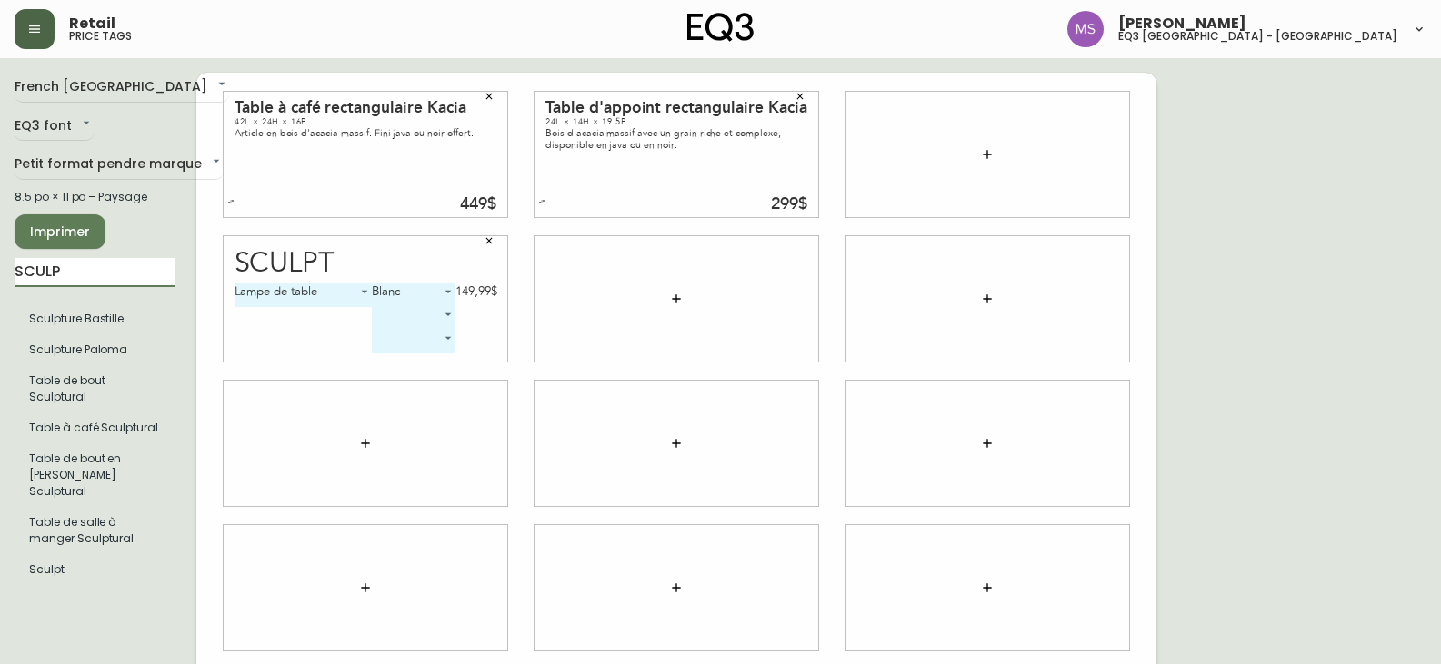
drag, startPoint x: 80, startPoint y: 264, endPoint x: 0, endPoint y: 279, distance: 81.3
click at [0, 279] on main "French Canada fr_CA EQ3 font EQ3 Petit format pendre marque small 8.5 po × 11 p…" at bounding box center [720, 436] width 1441 height 756
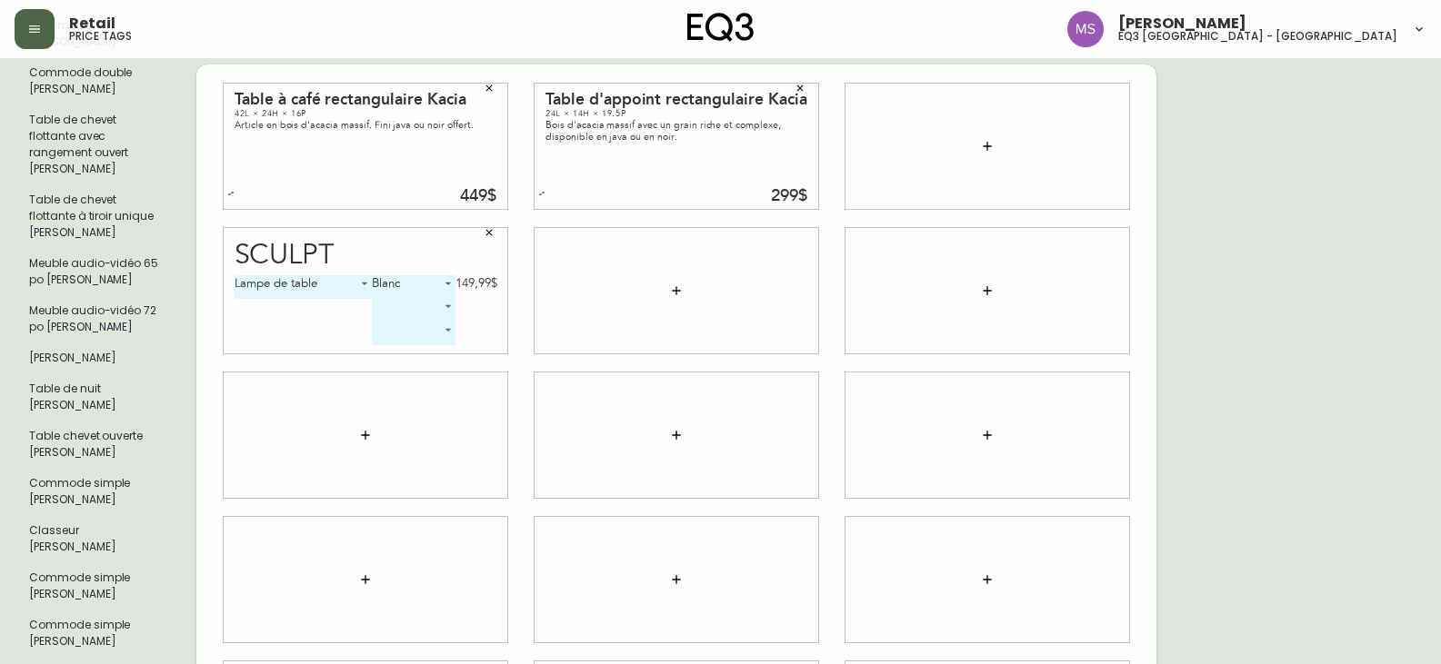
scroll to position [288, 0]
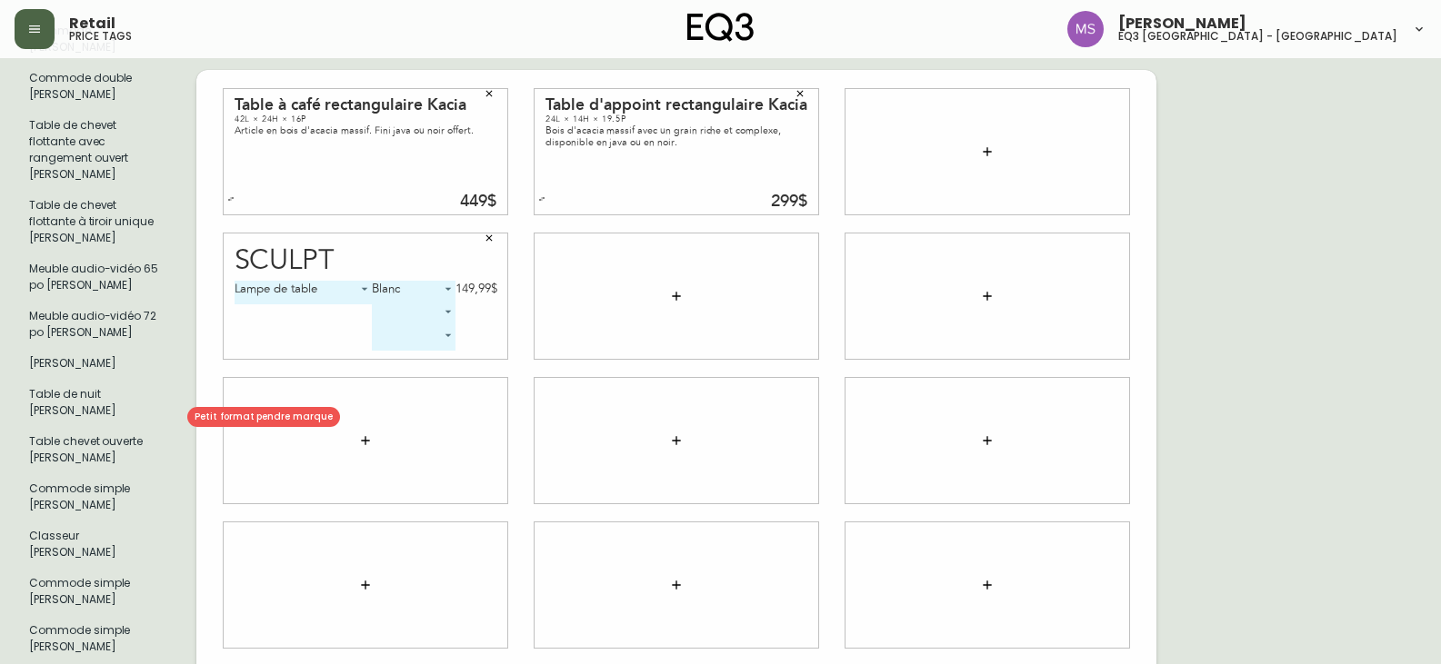
type input "[PERSON_NAME]"
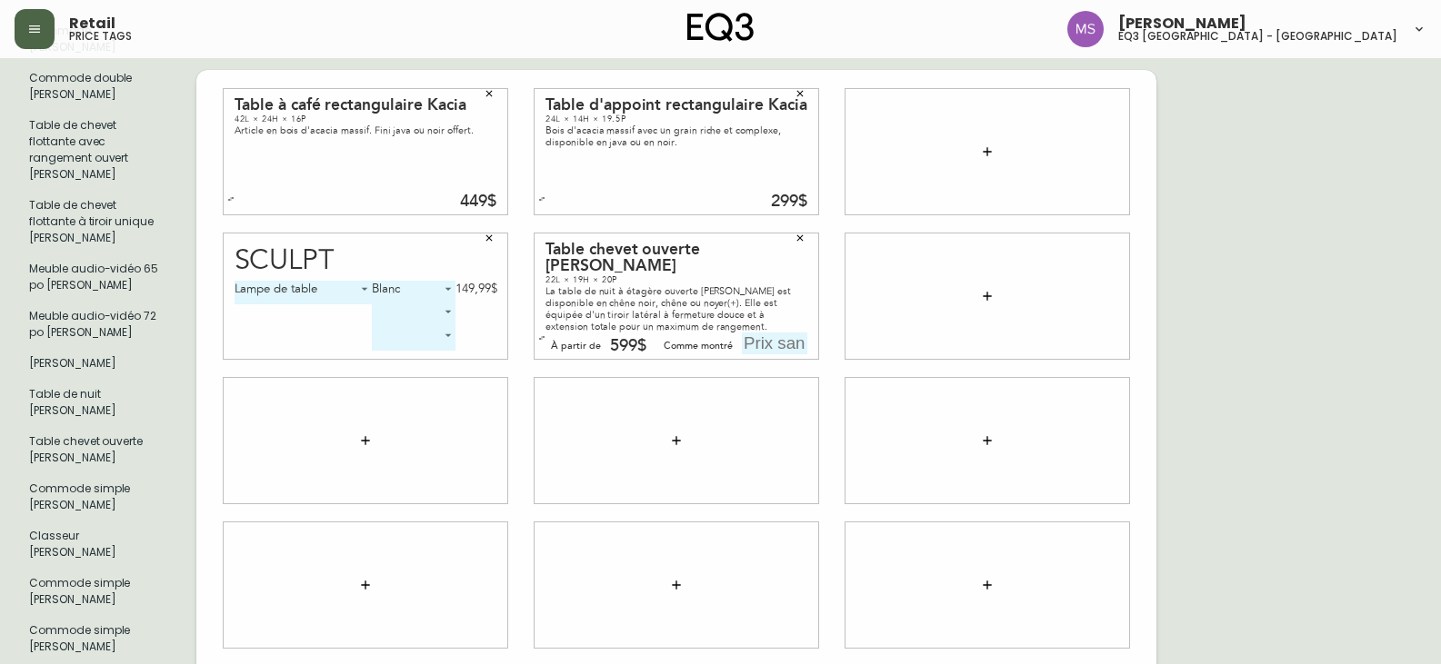
drag, startPoint x: 1392, startPoint y: 111, endPoint x: 1393, endPoint y: 93, distance: 18.2
click at [1395, 105] on div "French Canada fr_CA EQ3 font EQ3 Petit format pendre marque small 8.5 po × 11 p…" at bounding box center [720, 441] width 1411 height 1312
click at [803, 224] on button "button" at bounding box center [799, 237] width 27 height 27
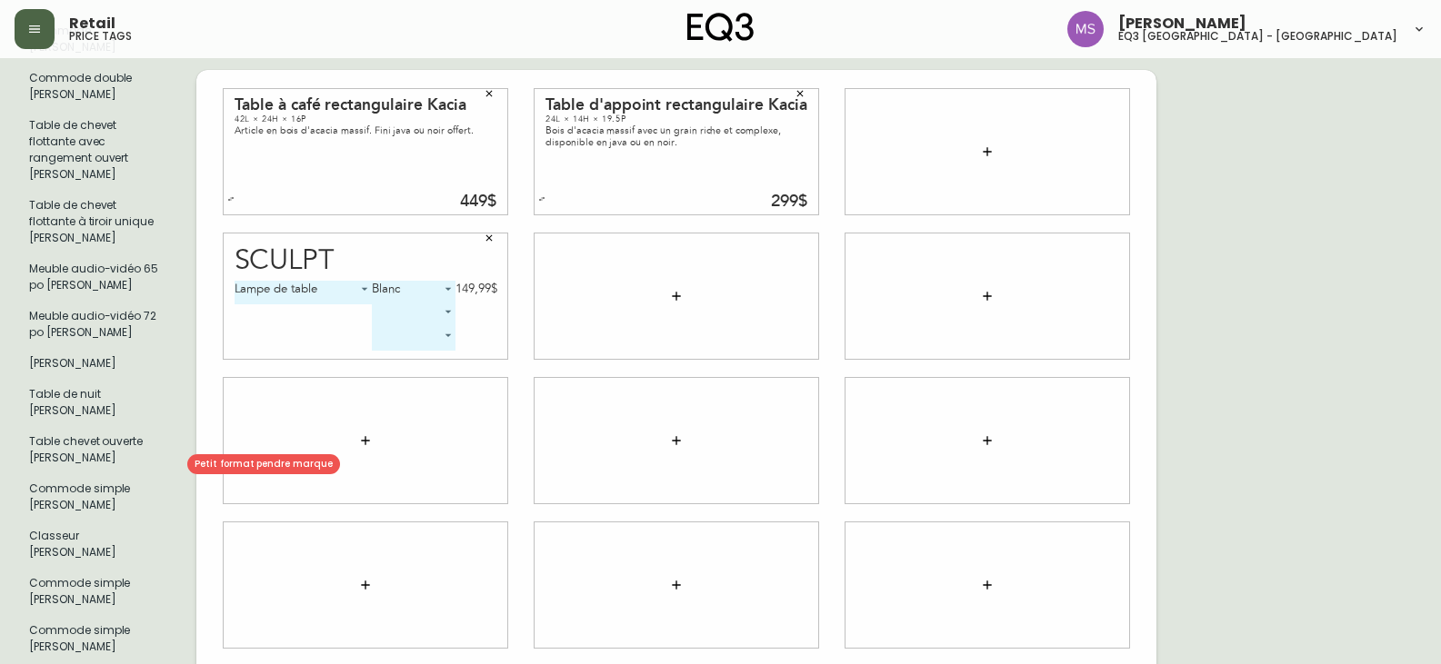
click at [39, 474] on li "Commode simple [PERSON_NAME]" at bounding box center [95, 497] width 160 height 47
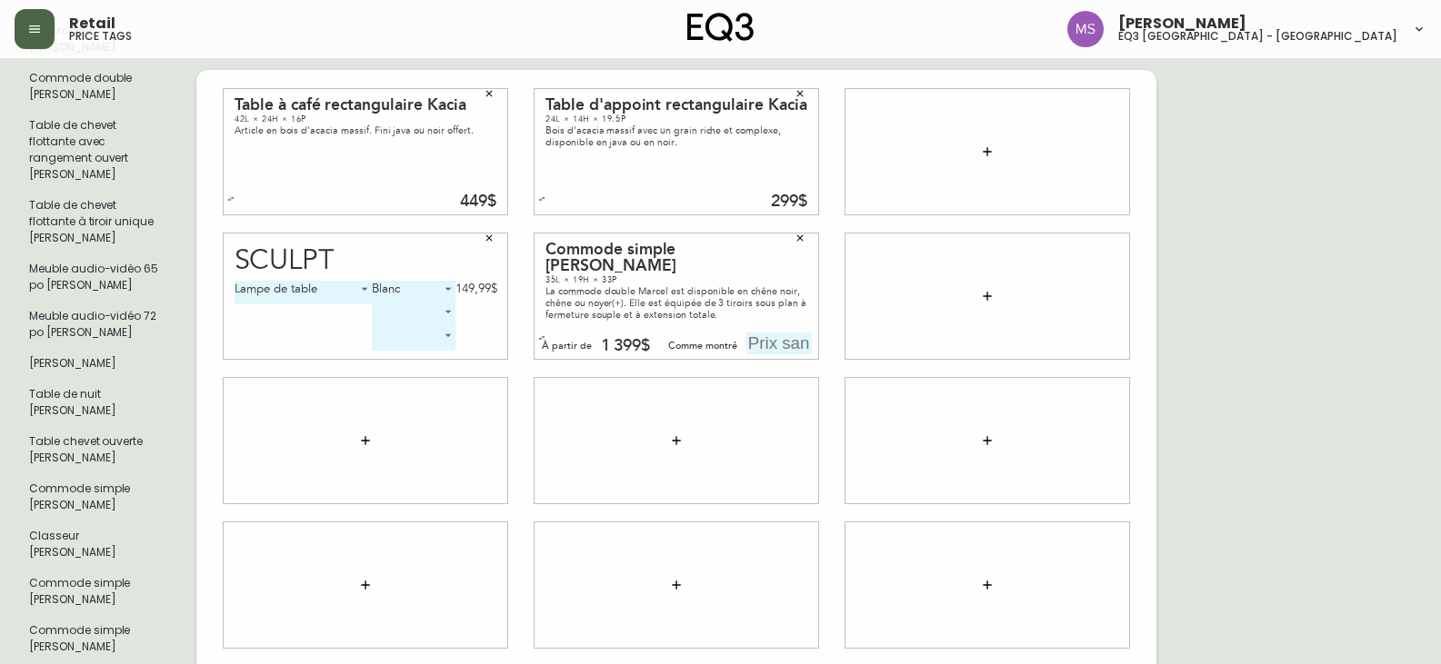
click at [783, 333] on input "text" at bounding box center [778, 344] width 65 height 22
type input "1399$"
click at [1327, 259] on div "French Canada fr_CA EQ3 font EQ3 Petit format pendre marque small 8.5 po × 11 p…" at bounding box center [720, 441] width 1411 height 1312
click at [1293, 295] on div "French Canada fr_CA EQ3 font EQ3 Petit format pendre marque small 8.5 po × 11 p…" at bounding box center [720, 441] width 1411 height 1312
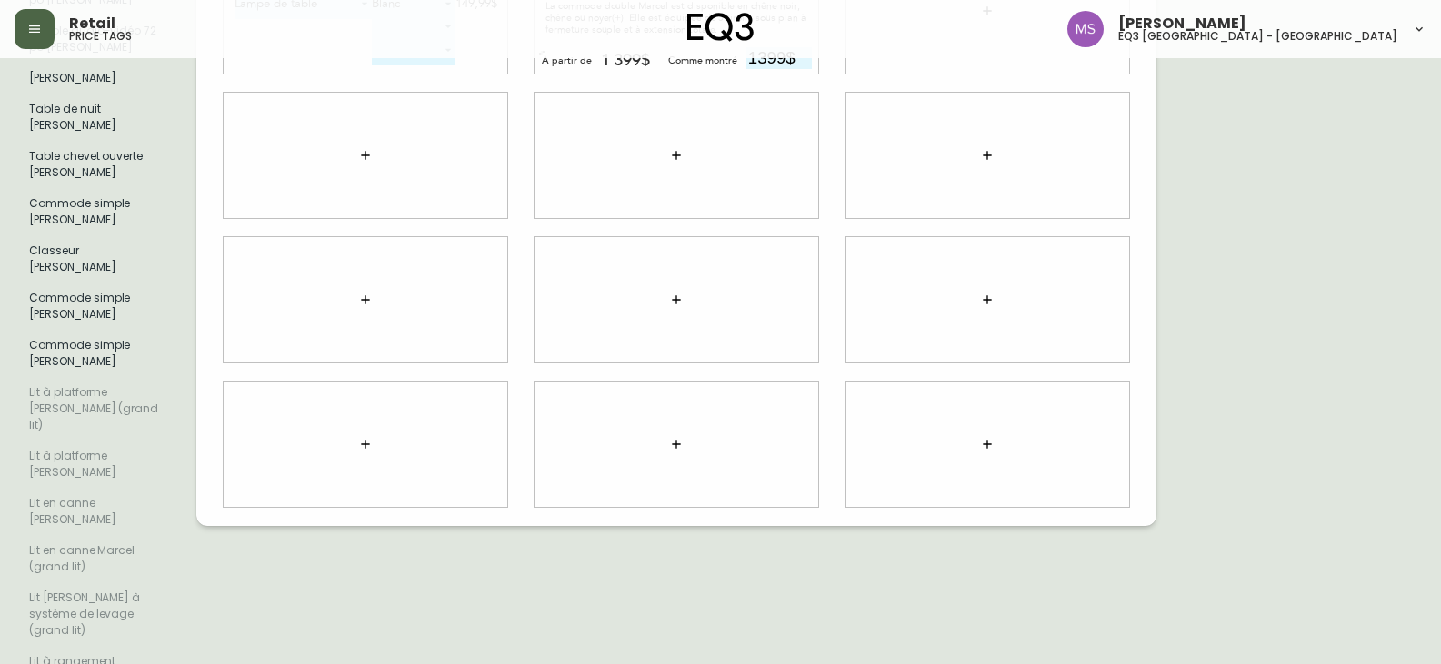
scroll to position [0, 0]
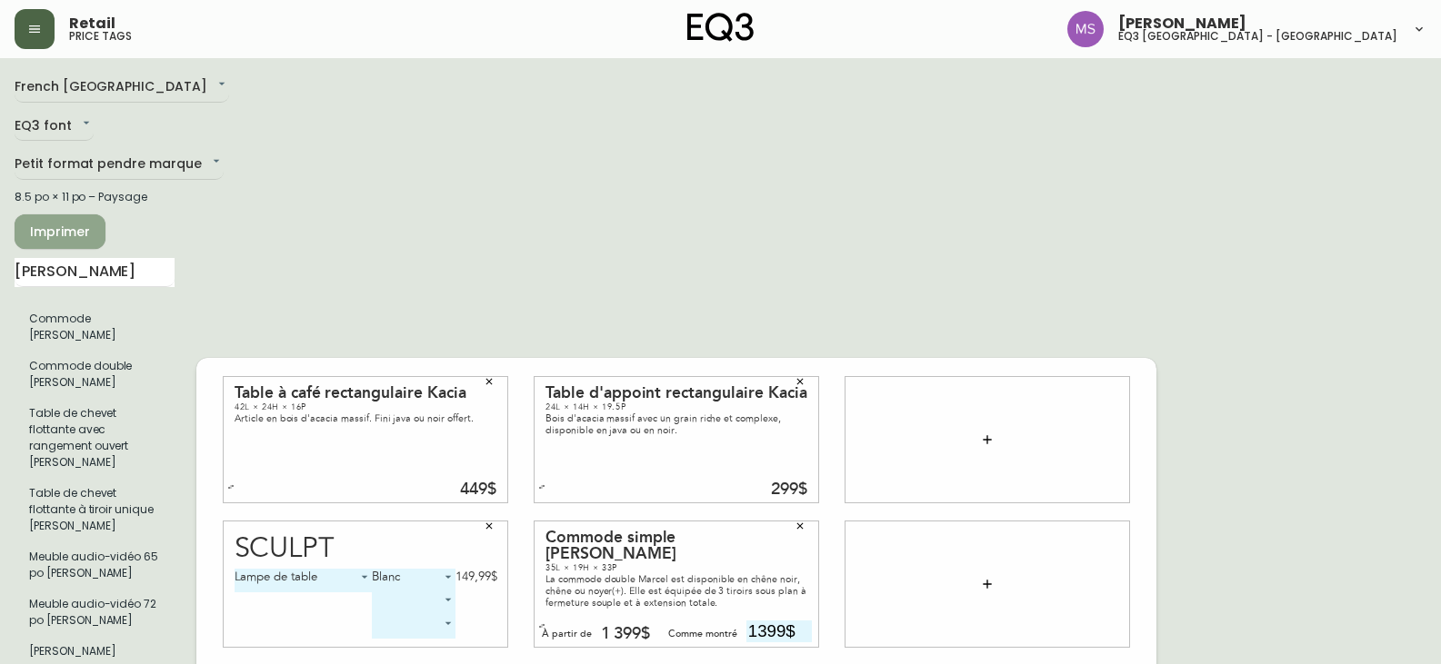
click at [71, 232] on span "Imprimer" at bounding box center [60, 232] width 62 height 23
click at [162, 32] on div "Retail price tags" at bounding box center [250, 29] width 471 height 40
drag, startPoint x: 105, startPoint y: 275, endPoint x: 0, endPoint y: 278, distance: 104.6
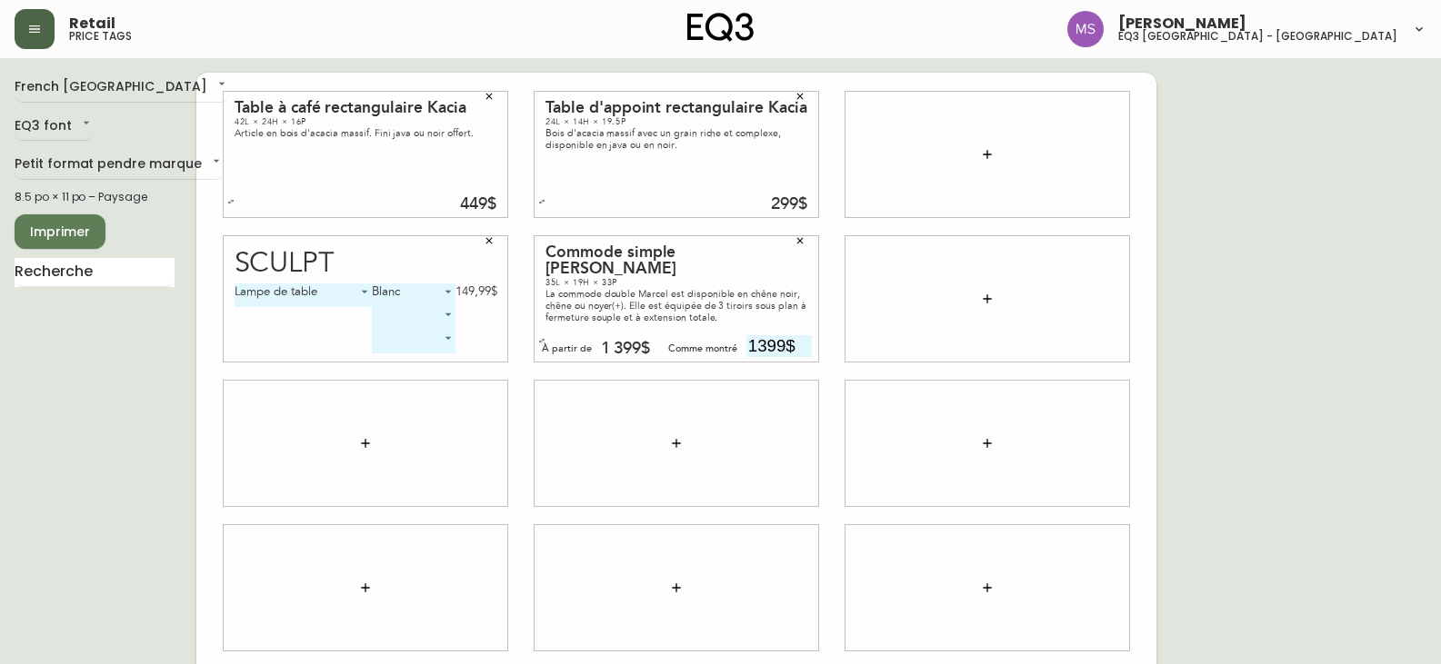
click at [1388, 93] on div "French Canada fr_CA EQ3 font EQ3 Petit format pendre marque small 8.5 po × 11 p…" at bounding box center [720, 444] width 1411 height 742
click at [484, 97] on icon "button" at bounding box center [489, 96] width 11 height 11
click at [484, 244] on icon "button" at bounding box center [489, 240] width 11 height 11
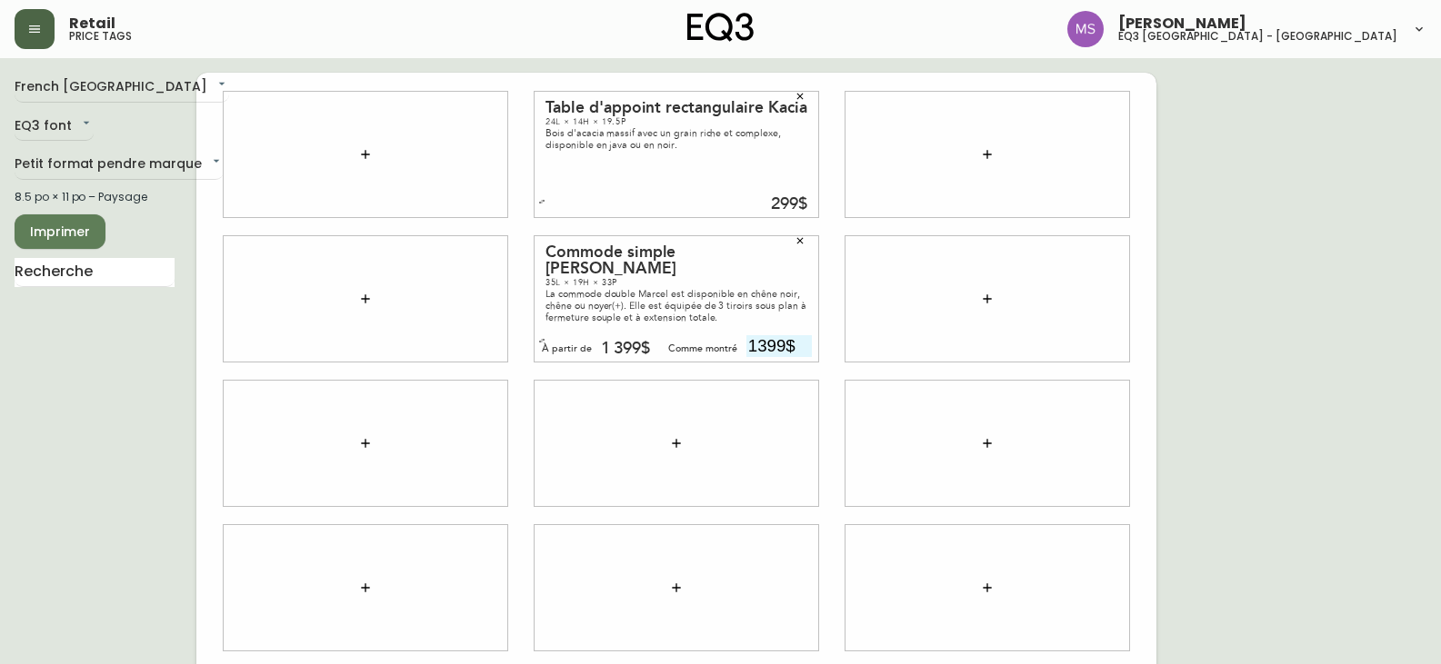
click at [798, 236] on icon "button" at bounding box center [799, 240] width 11 height 11
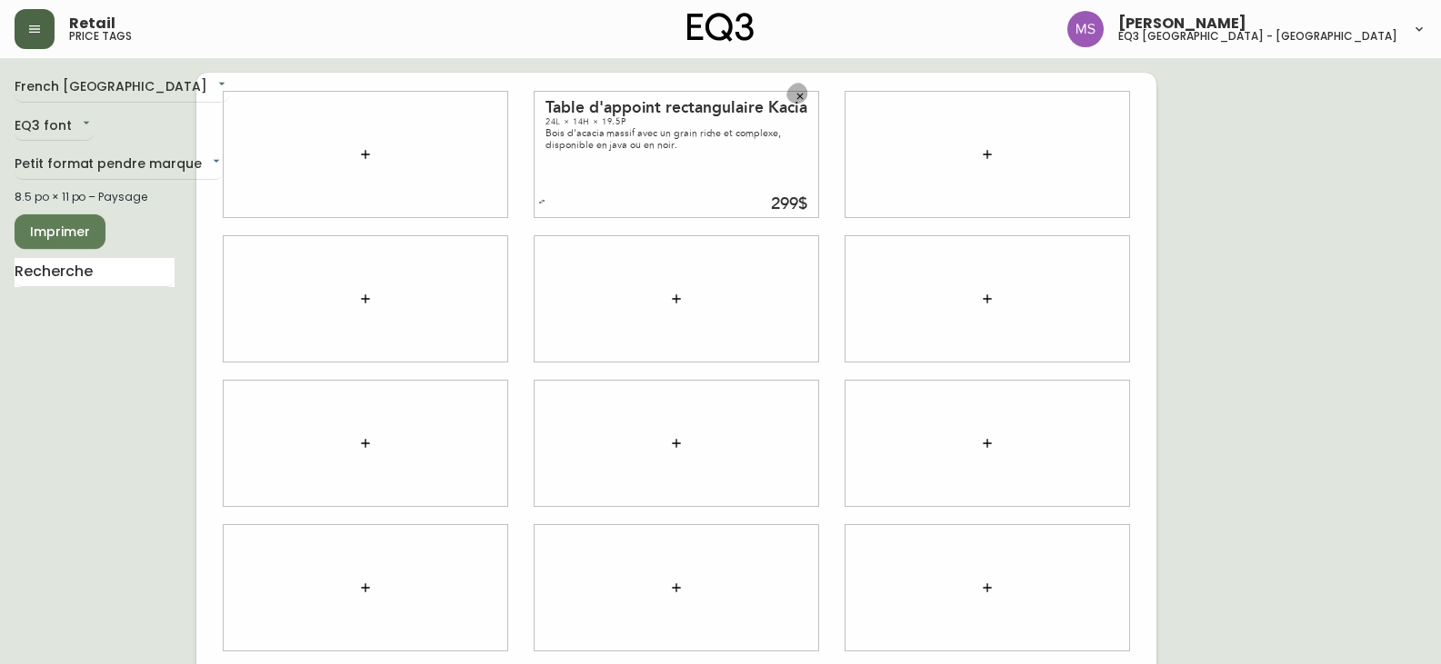
click at [804, 95] on icon "button" at bounding box center [799, 96] width 11 height 11
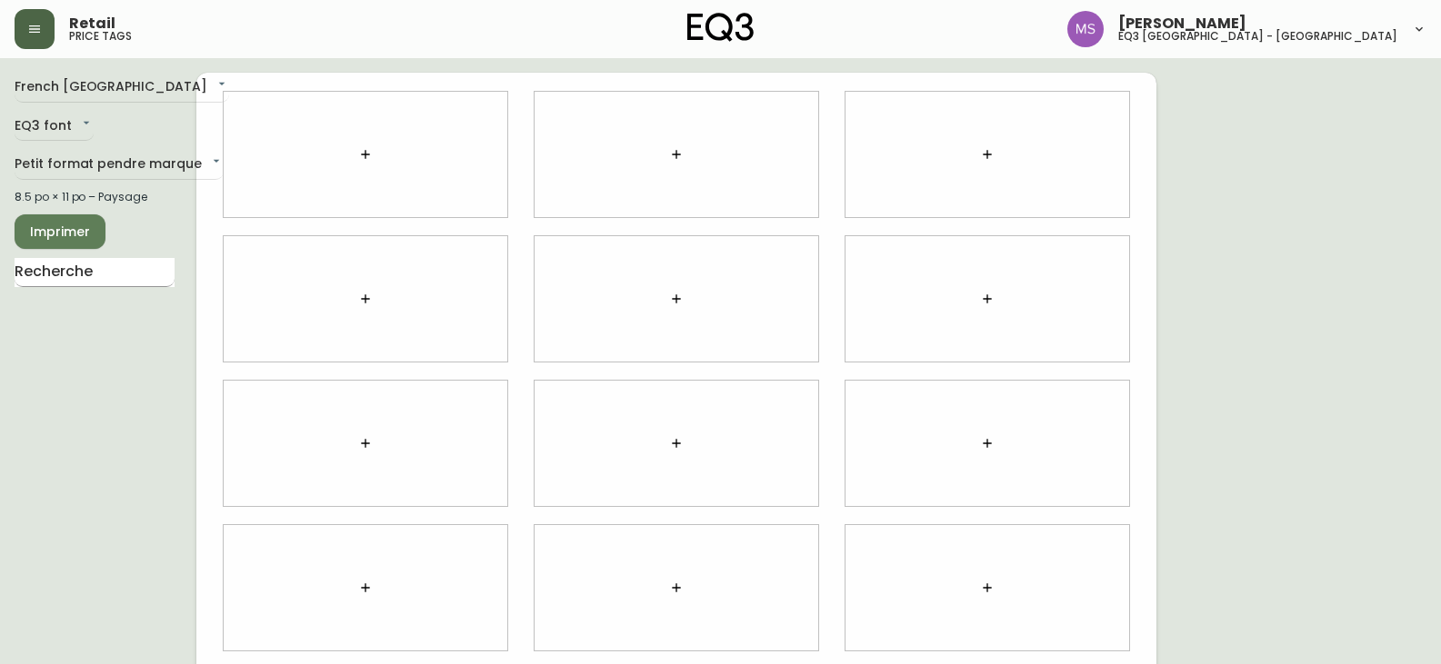
click at [103, 279] on input "text" at bounding box center [95, 272] width 160 height 29
click at [1401, 187] on div "French Canada fr_CA EQ3 font EQ3 Petit format pendre marque small 8.5 po × 11 p…" at bounding box center [720, 444] width 1411 height 742
click at [85, 284] on input "text" at bounding box center [95, 272] width 160 height 29
type input "MYS"
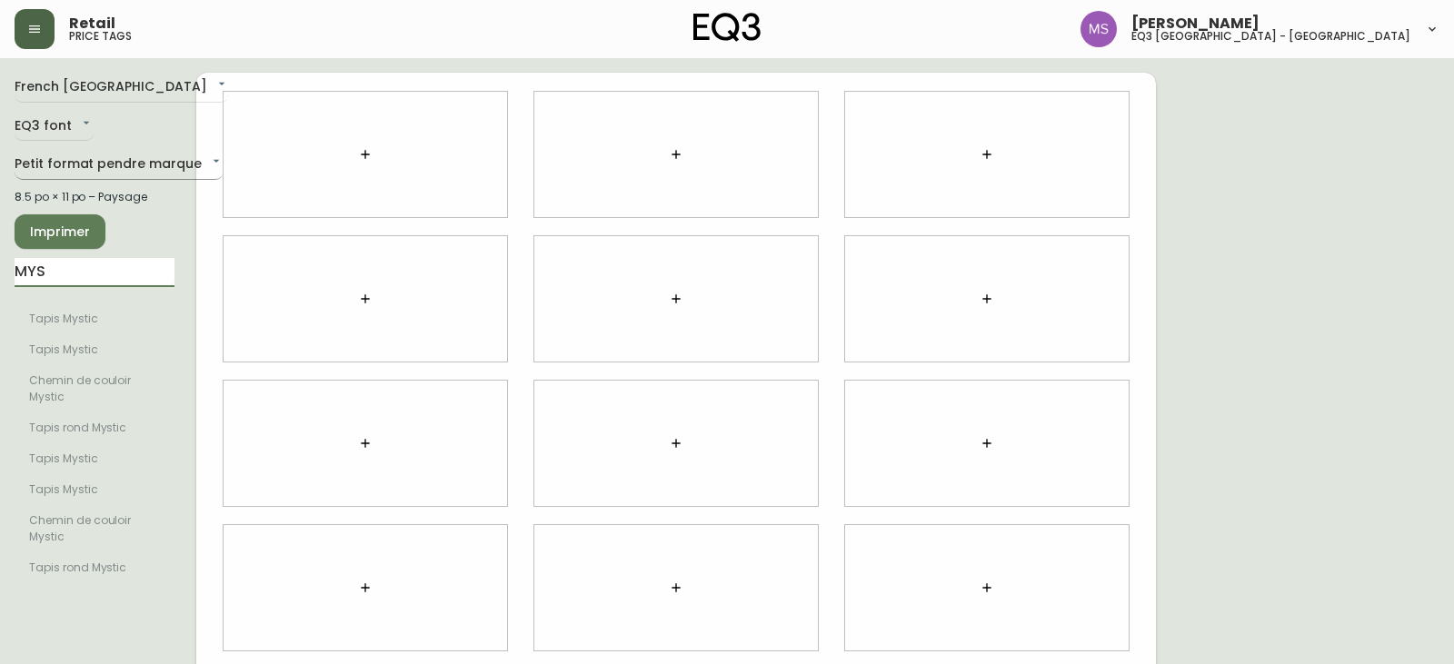
click at [133, 165] on body "Retail price tags [PERSON_NAME] eq3 [GEOGRAPHIC_DATA] - [GEOGRAPHIC_DATA][PERSO…" at bounding box center [727, 407] width 1454 height 814
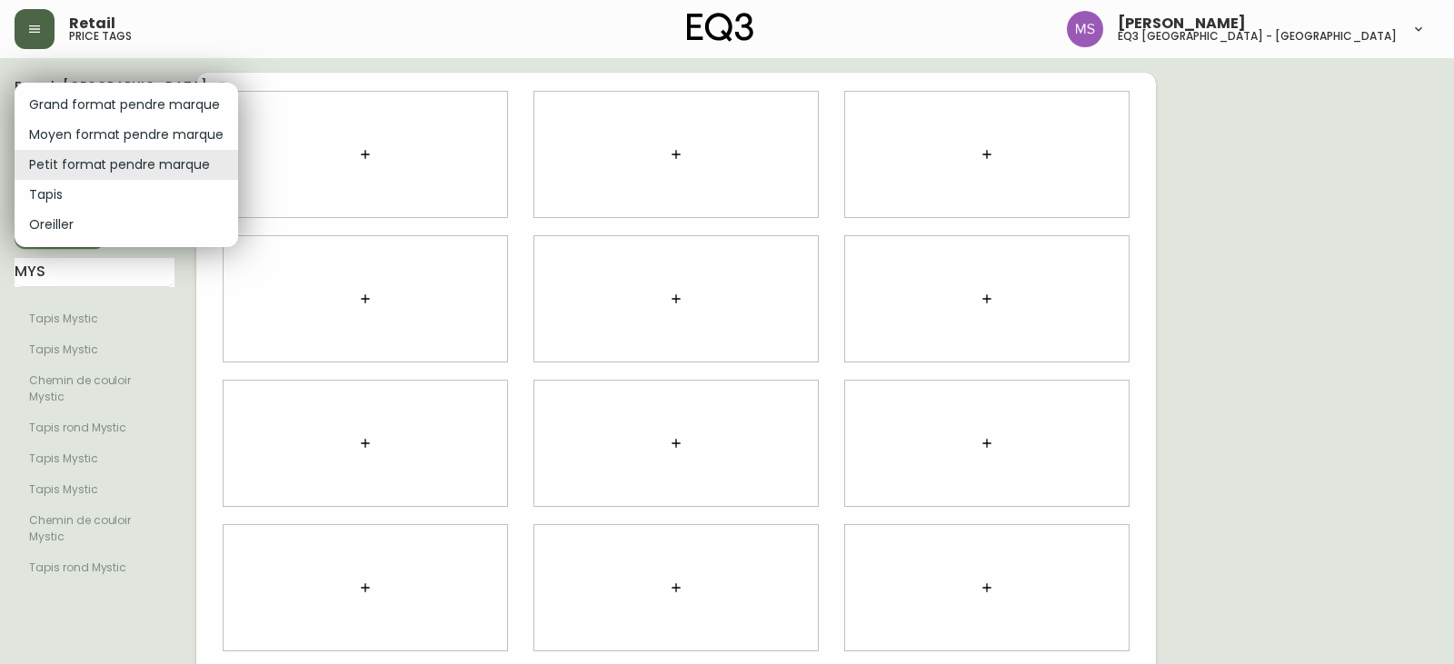
click at [133, 141] on li "Moyen format pendre marque" at bounding box center [127, 135] width 224 height 30
type input "medium"
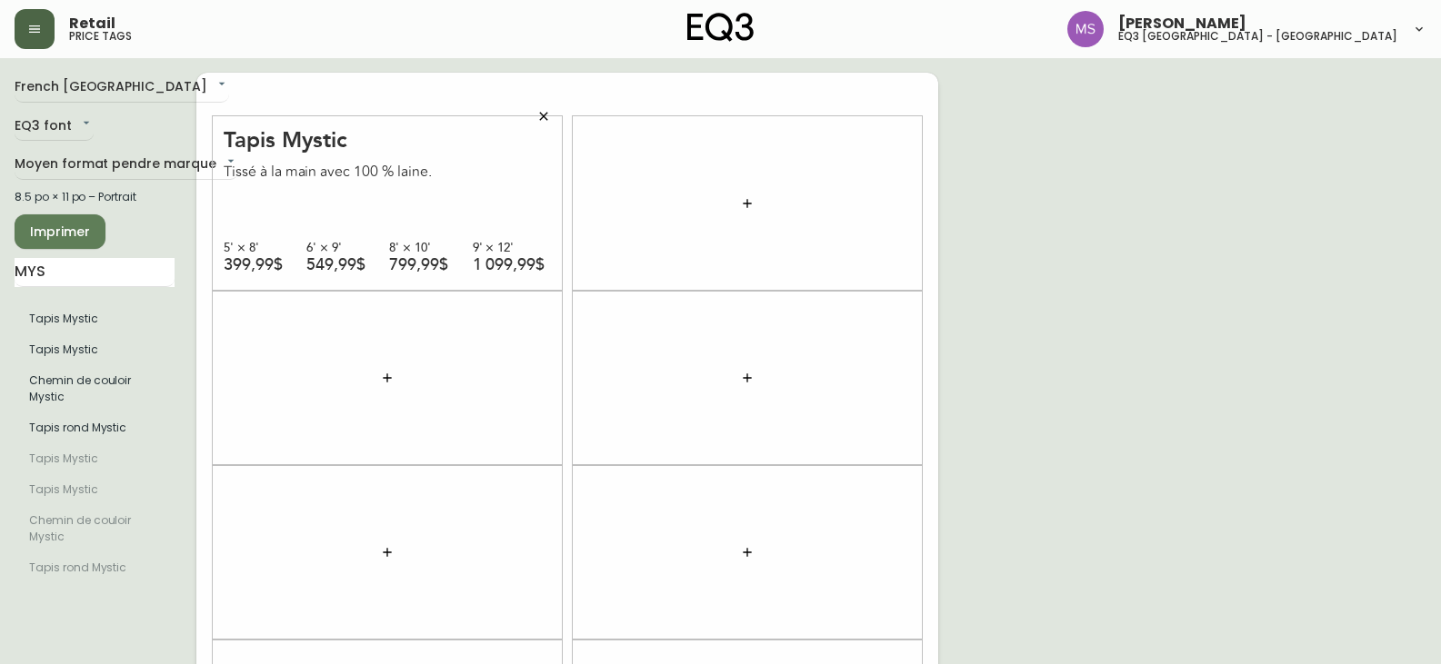
click at [1404, 221] on div "French Canada fr_CA EQ3 font EQ3 Moyen format pendre marque medium 8.5 po × 11 …" at bounding box center [720, 553] width 1411 height 960
click at [45, 276] on input "MYS" at bounding box center [95, 272] width 160 height 29
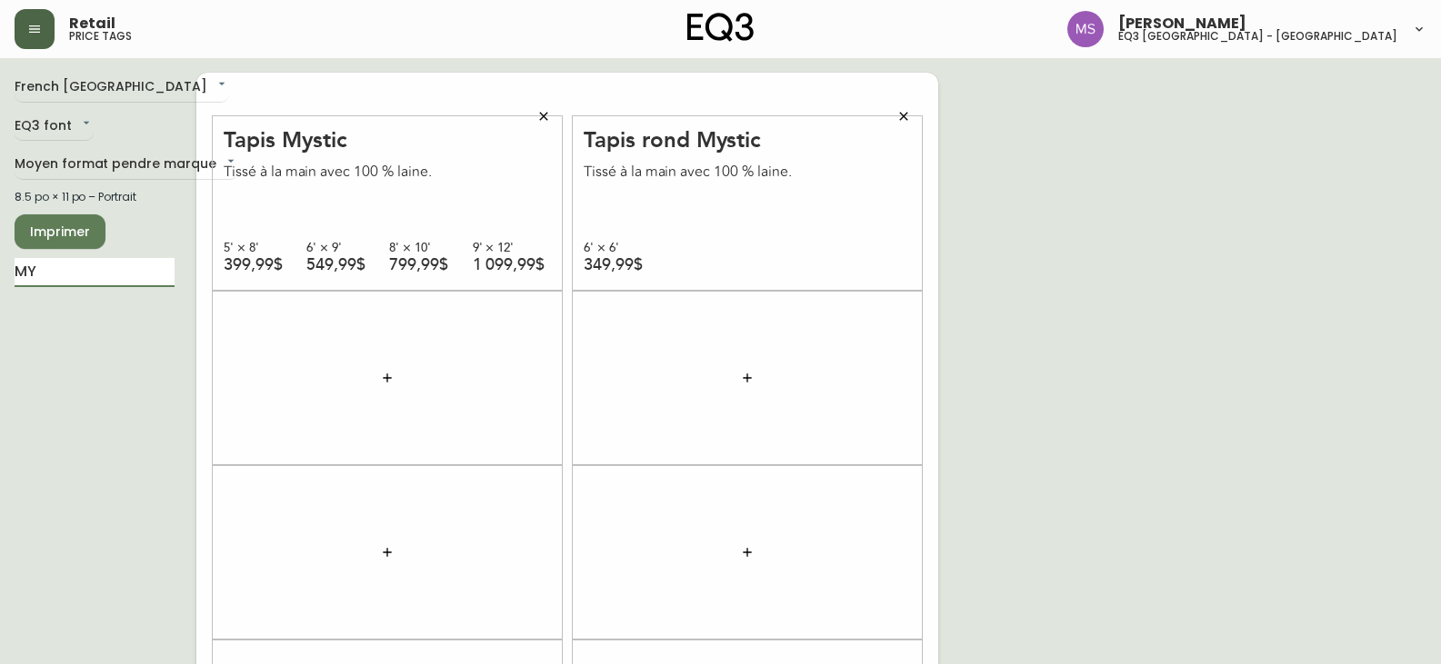
type input "M"
type input "BILA"
click at [1384, 122] on div "French Canada fr_CA EQ3 font EQ3 Moyen format pendre marque medium 8.5 po × 11 …" at bounding box center [720, 553] width 1411 height 960
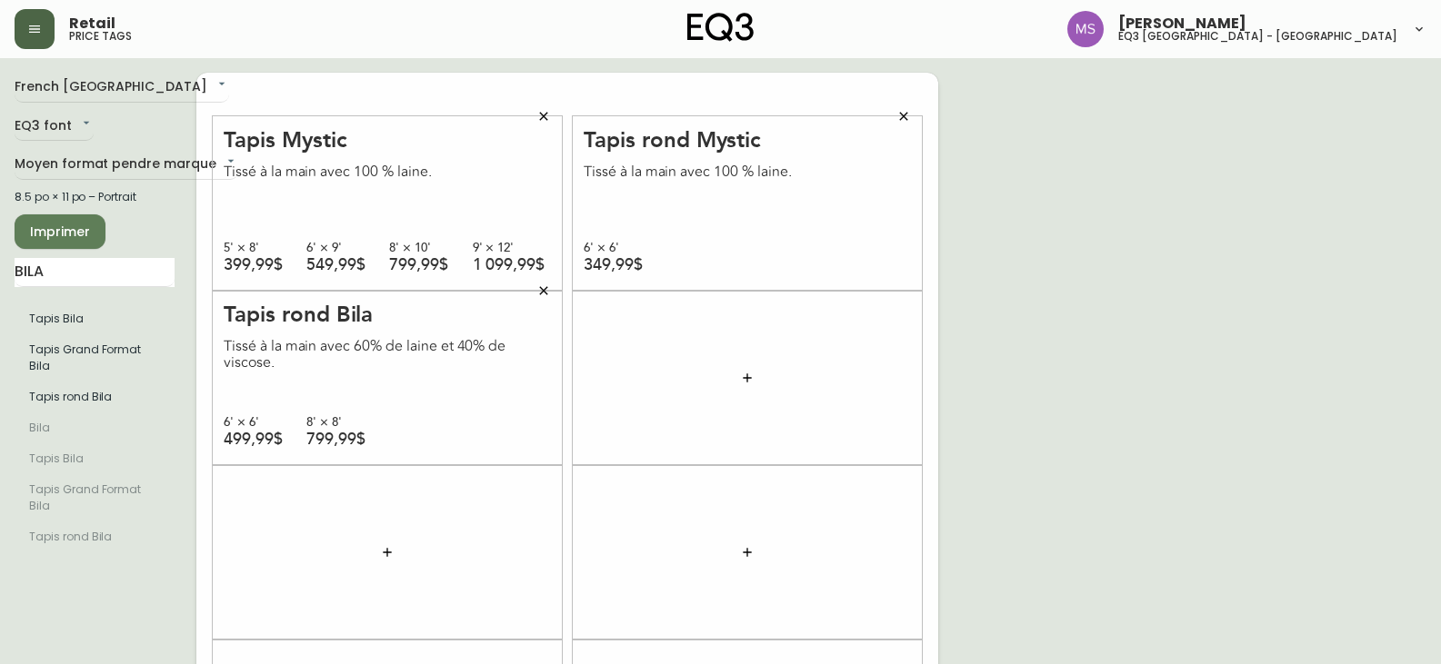
click at [1406, 219] on div "French Canada fr_CA EQ3 font EQ3 Moyen format pendre marque medium 8.5 po × 11 …" at bounding box center [720, 553] width 1411 height 960
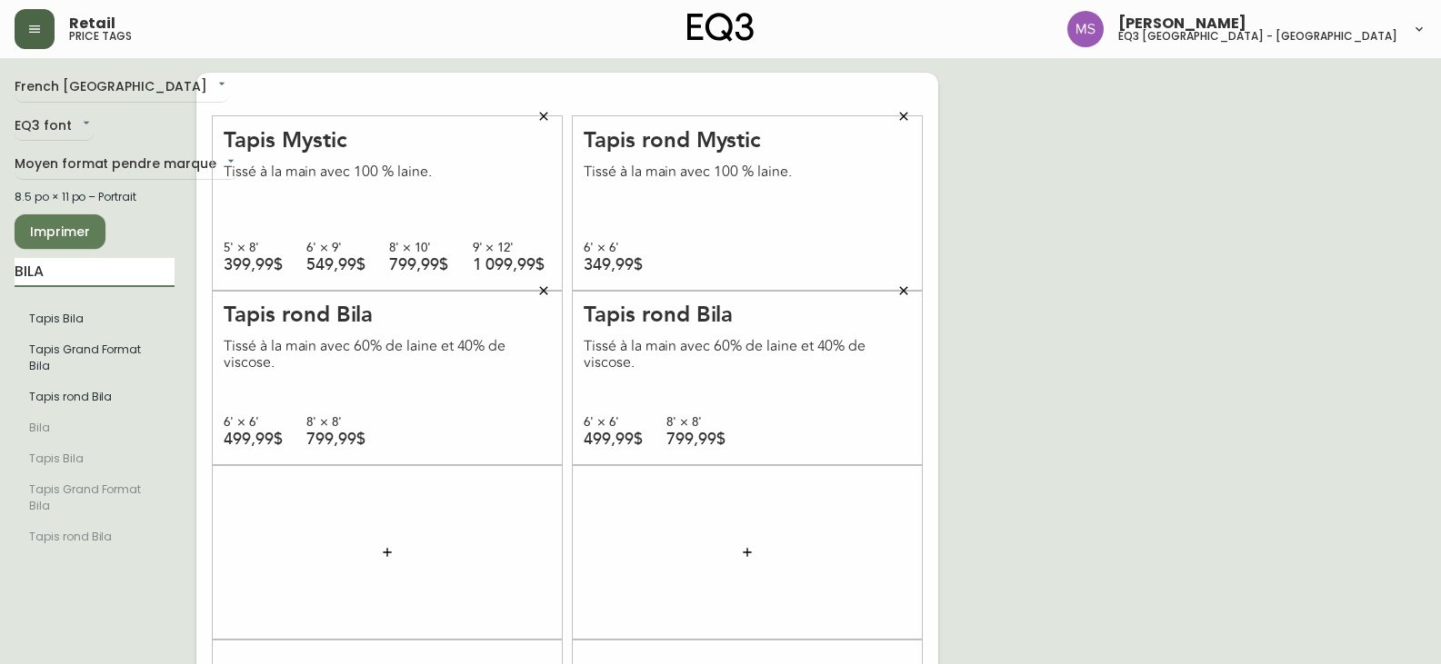
drag, startPoint x: 74, startPoint y: 274, endPoint x: 0, endPoint y: 197, distance: 106.7
click at [0, 243] on main "French Canada fr_CA EQ3 font EQ3 Moyen format pendre marque medium 8.5 po × 11 …" at bounding box center [720, 545] width 1441 height 974
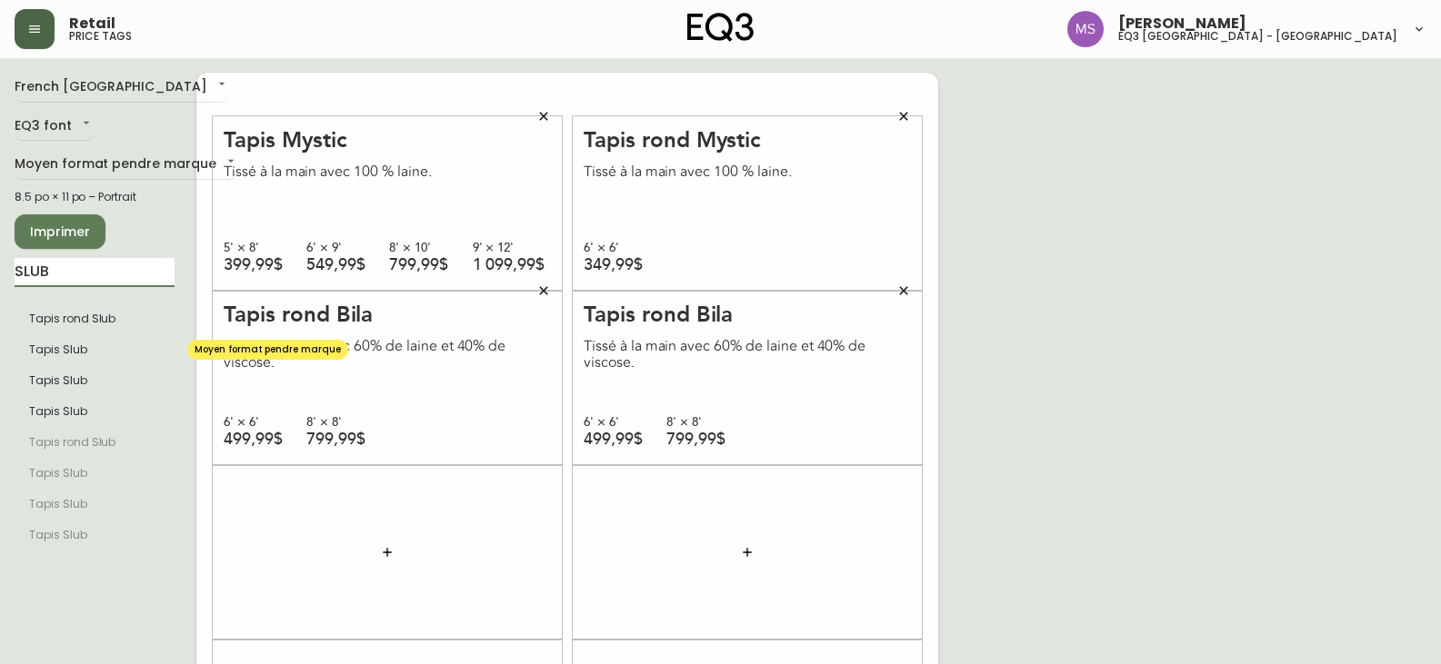
type input "SLUB"
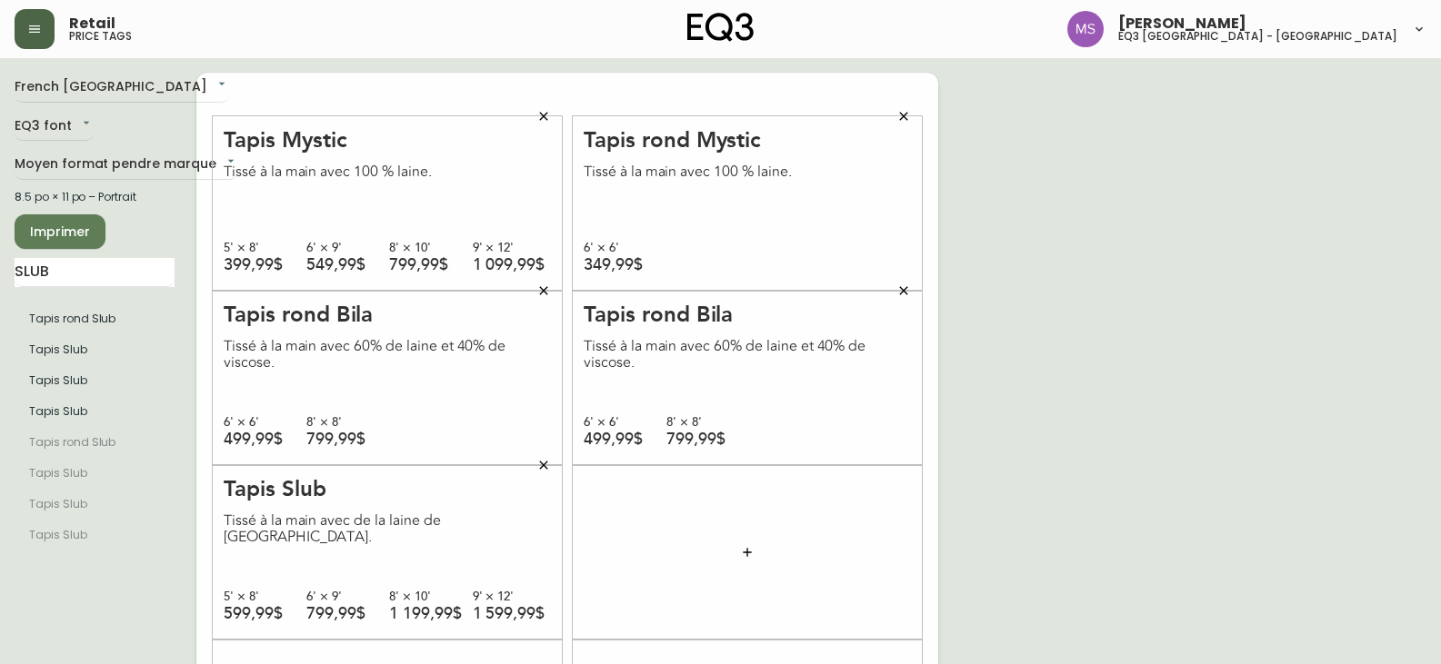
click at [63, 244] on button "Imprimer" at bounding box center [60, 231] width 91 height 35
click at [1080, 234] on div "French Canada fr_CA EQ3 font EQ3 Moyen format pendre marque medium 8.5 po × 11 …" at bounding box center [720, 553] width 1411 height 960
click at [99, 243] on button "Imprimer" at bounding box center [60, 231] width 91 height 35
